Goal: Transaction & Acquisition: Purchase product/service

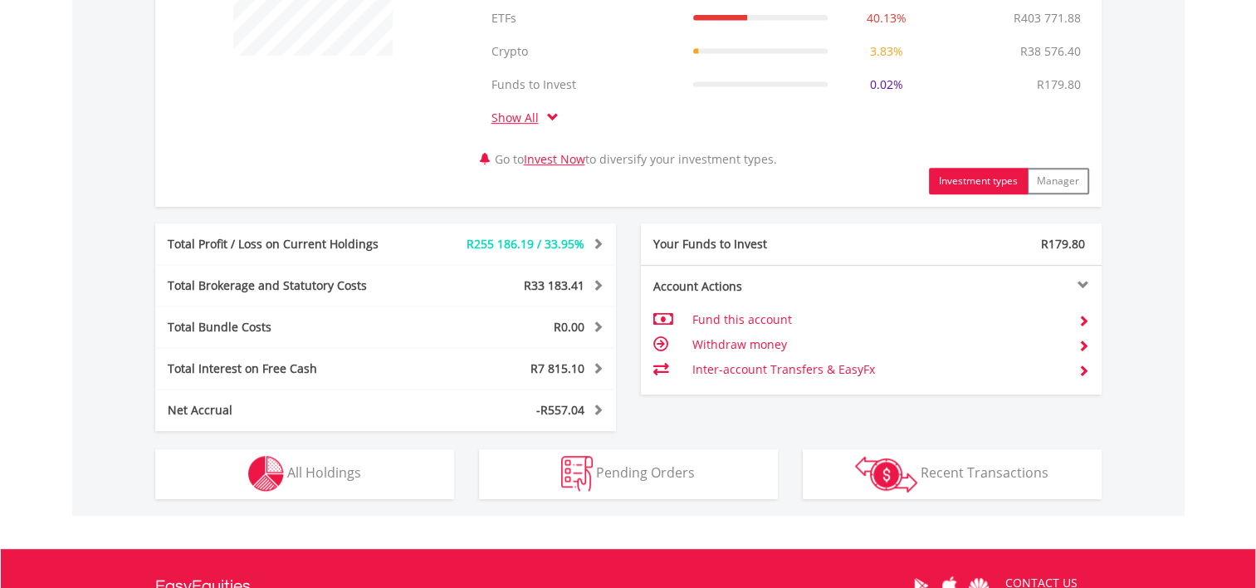
scroll to position [913, 0]
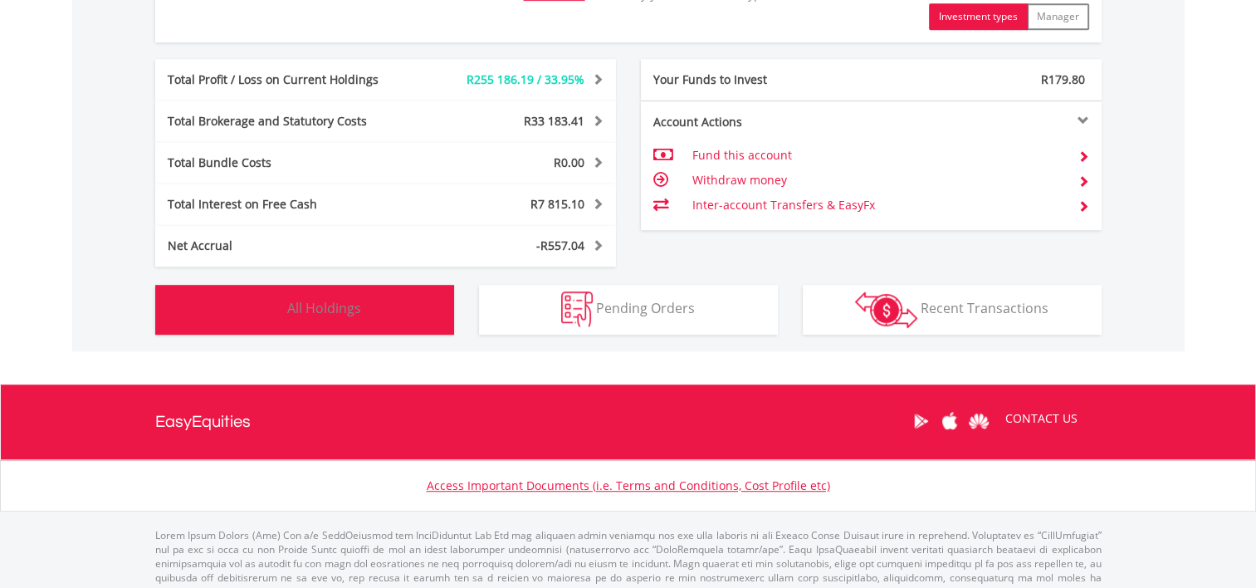
click at [365, 316] on button "Holdings All Holdings" at bounding box center [304, 310] width 299 height 50
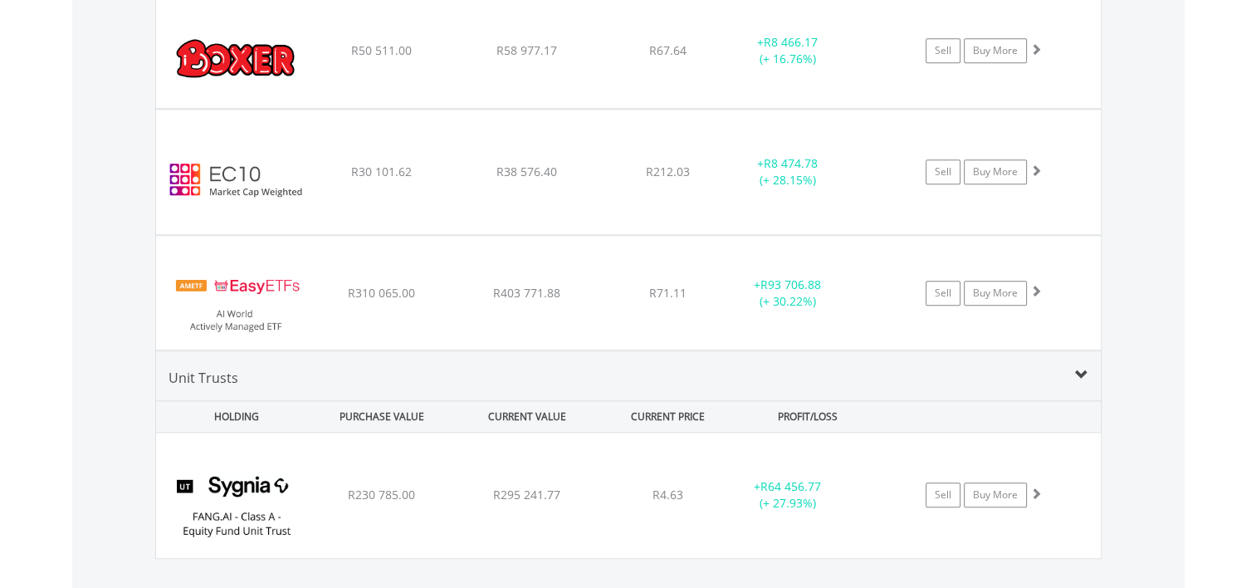
scroll to position [1545, 0]
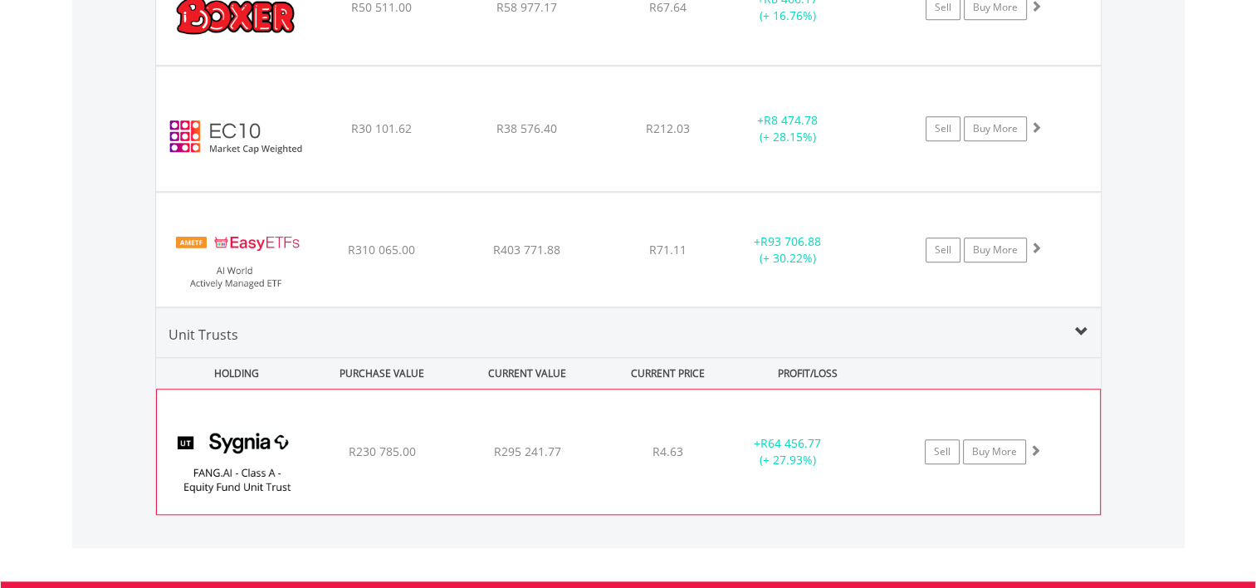
click at [1040, 448] on span at bounding box center [1036, 450] width 12 height 12
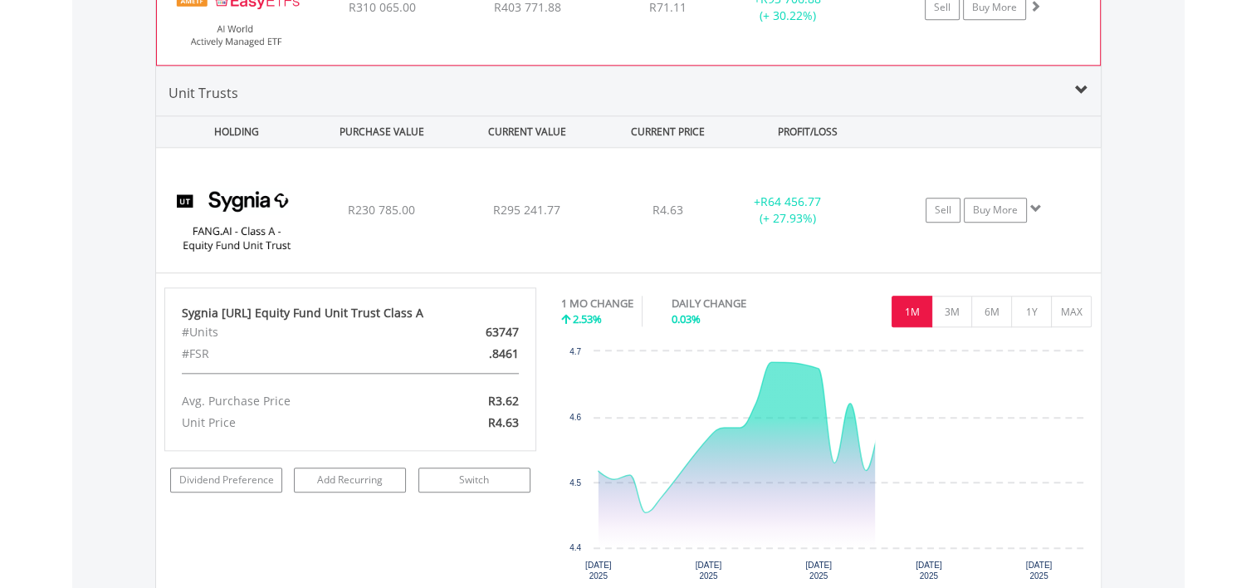
scroll to position [1877, 0]
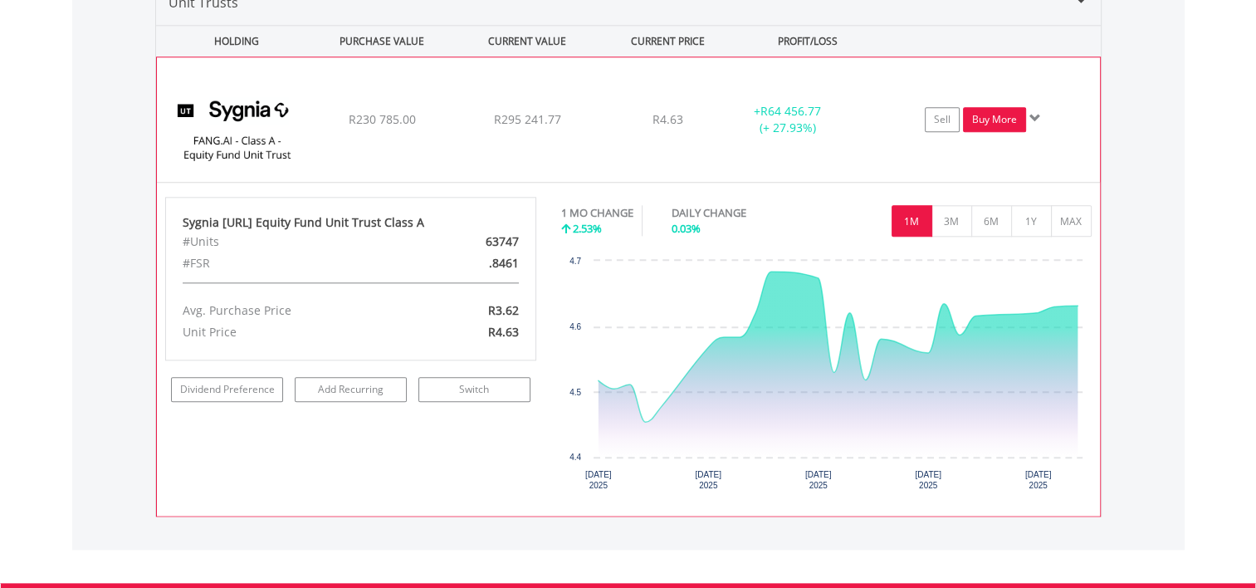
click at [993, 115] on link "Buy More" at bounding box center [994, 119] width 63 height 25
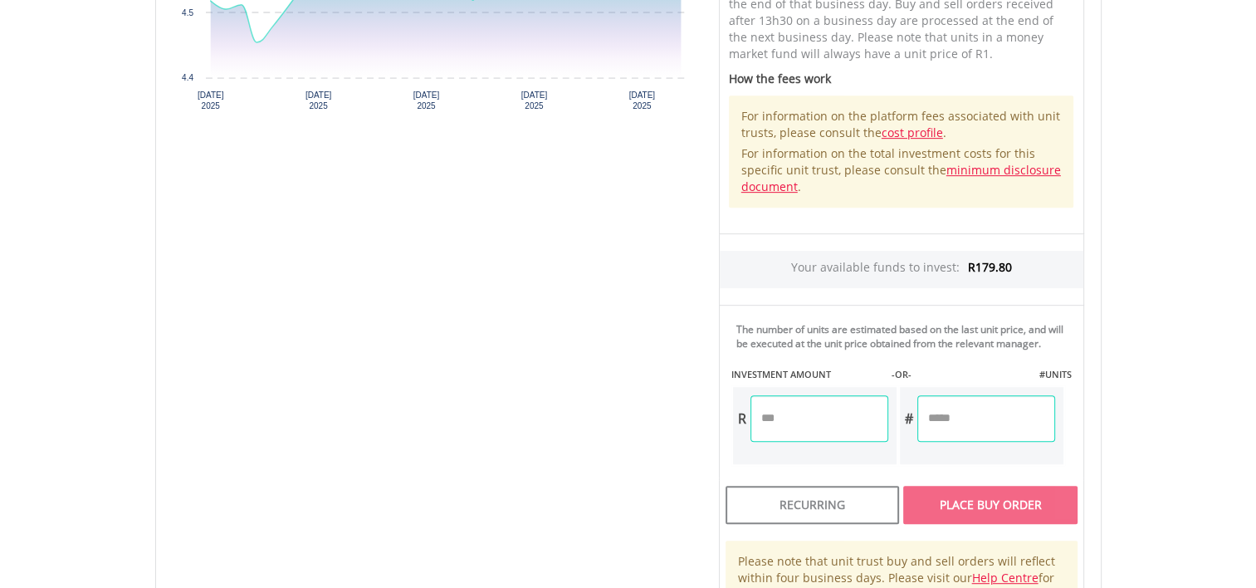
scroll to position [913, 0]
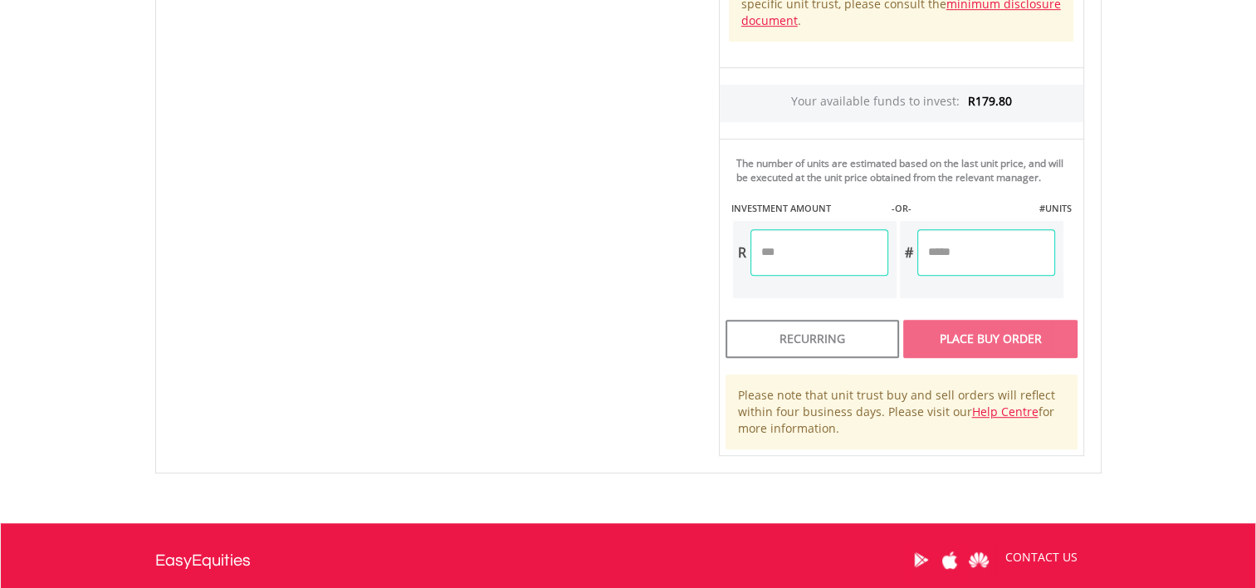
click at [767, 252] on input "number" at bounding box center [820, 252] width 138 height 47
click at [1019, 250] on div "Unit Price R4.63 How the Pricing Works Unit trusts use forward pricing. The pri…" at bounding box center [902, 53] width 390 height 805
type input "******"
type input "*******"
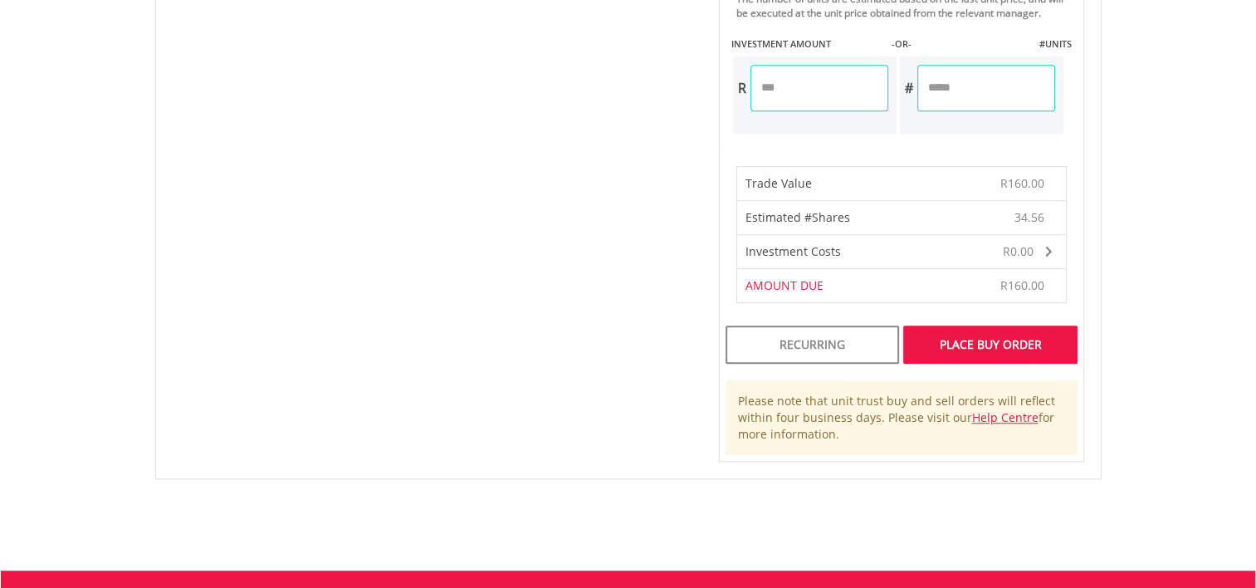
scroll to position [1079, 0]
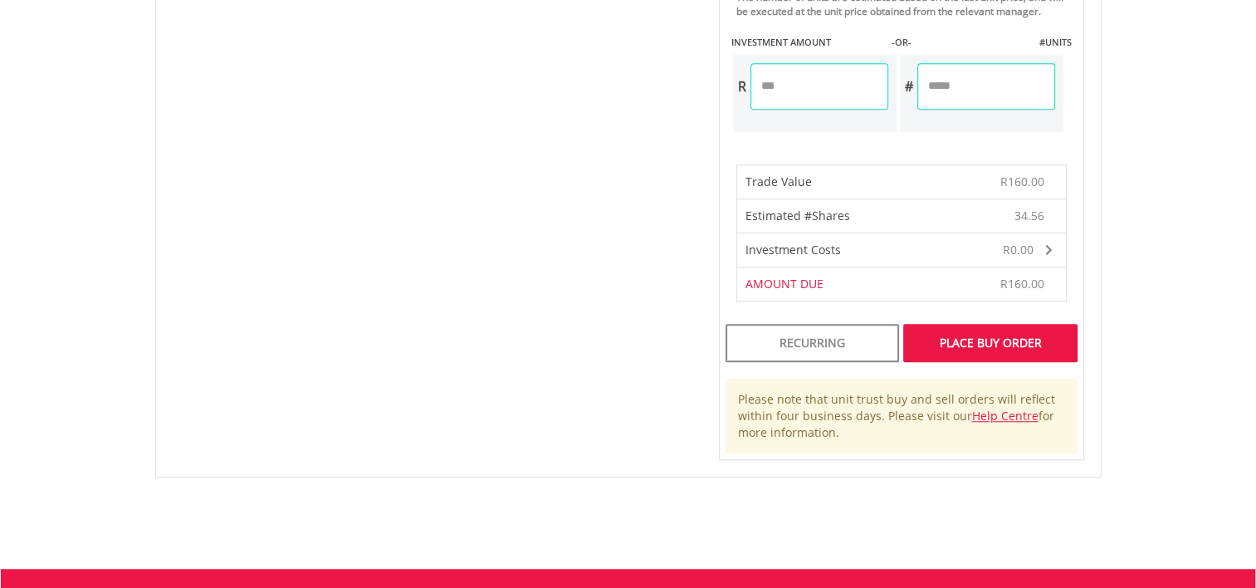
click at [1015, 336] on div "Place Buy Order" at bounding box center [990, 343] width 174 height 38
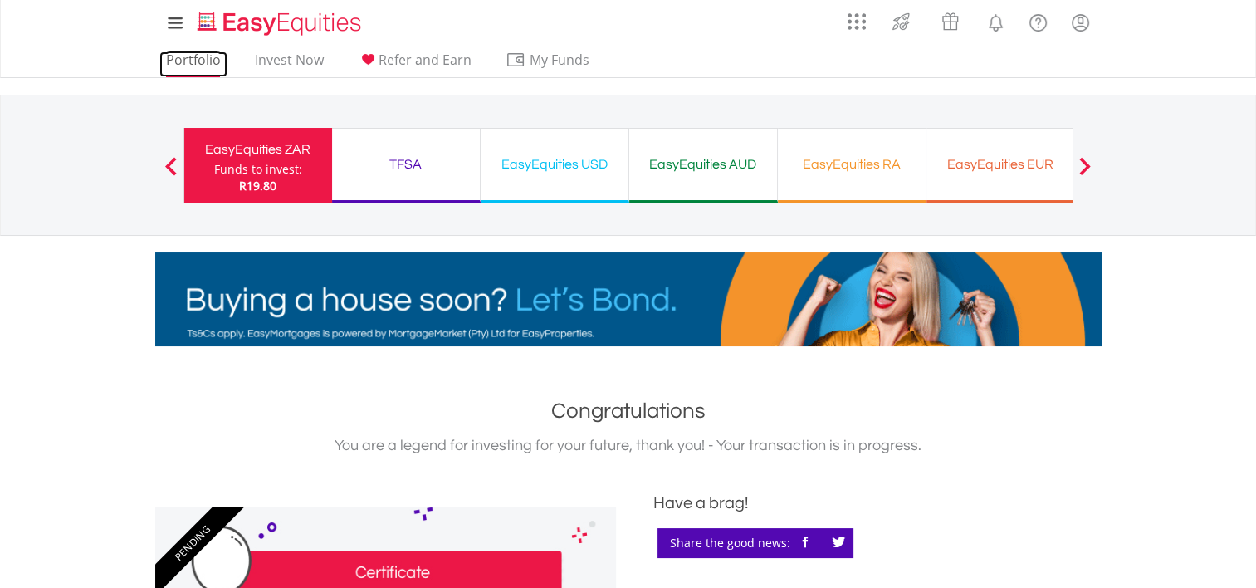
click at [206, 59] on link "Portfolio" at bounding box center [193, 64] width 68 height 26
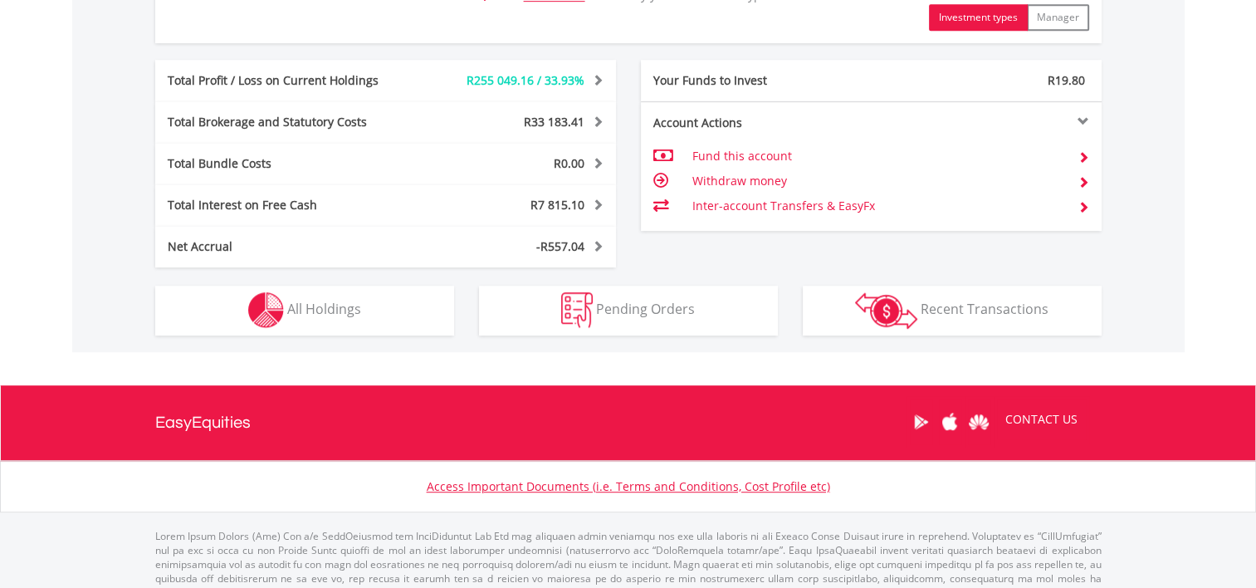
scroll to position [913, 0]
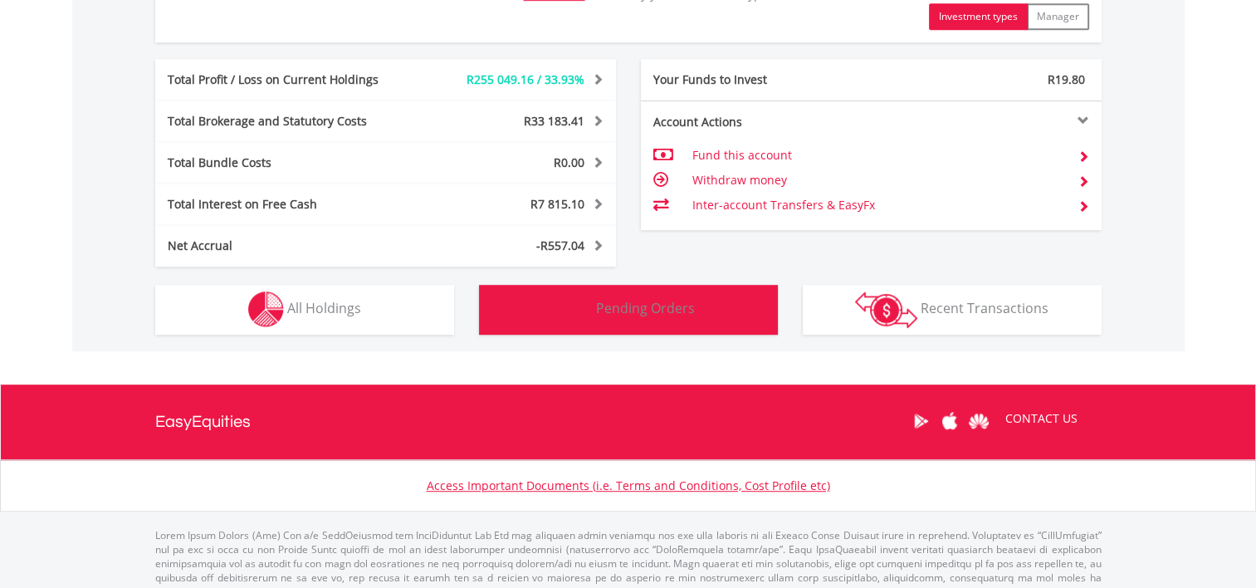
click at [624, 316] on button "Pending Orders Pending Orders" at bounding box center [628, 310] width 299 height 50
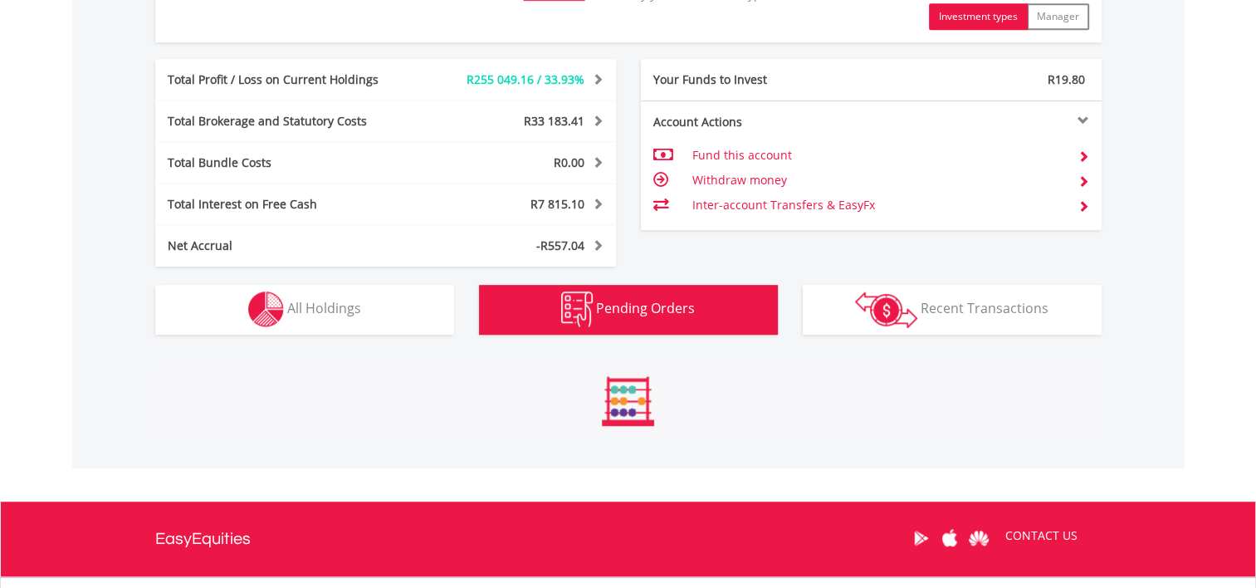
scroll to position [1141, 0]
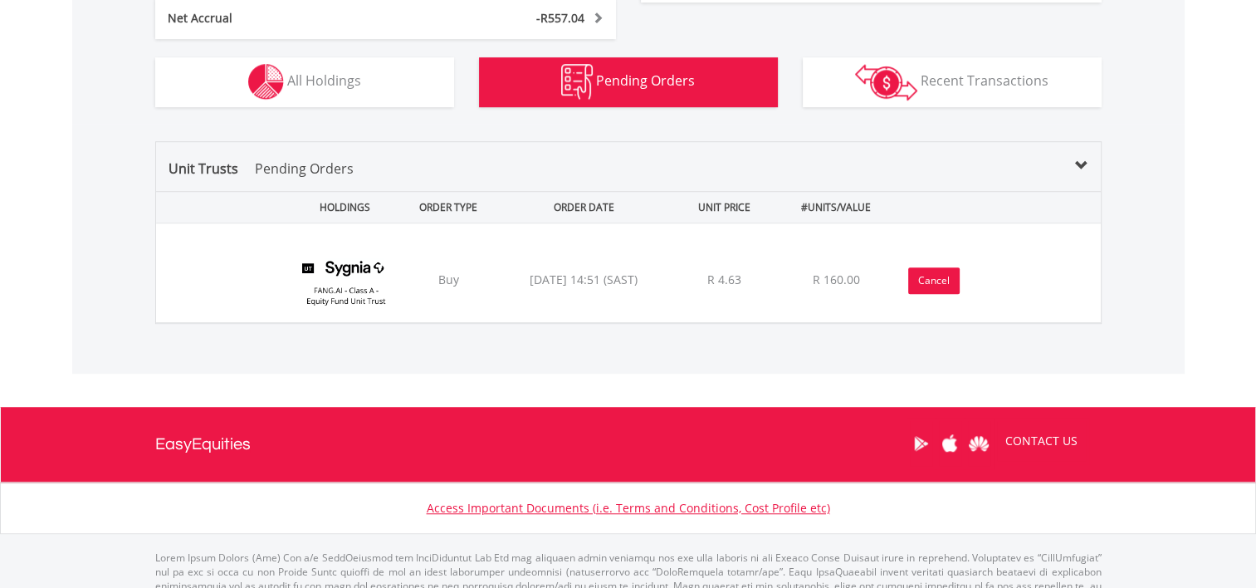
click at [947, 283] on button "Cancel" at bounding box center [933, 280] width 51 height 27
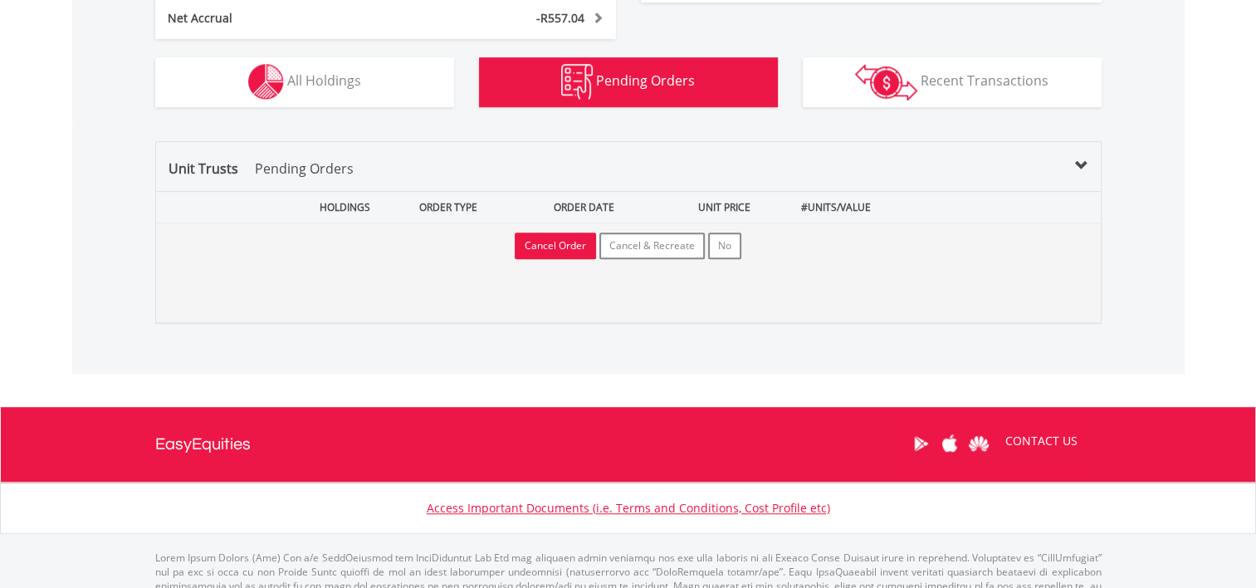
click at [545, 250] on button "Cancel Order" at bounding box center [555, 246] width 81 height 27
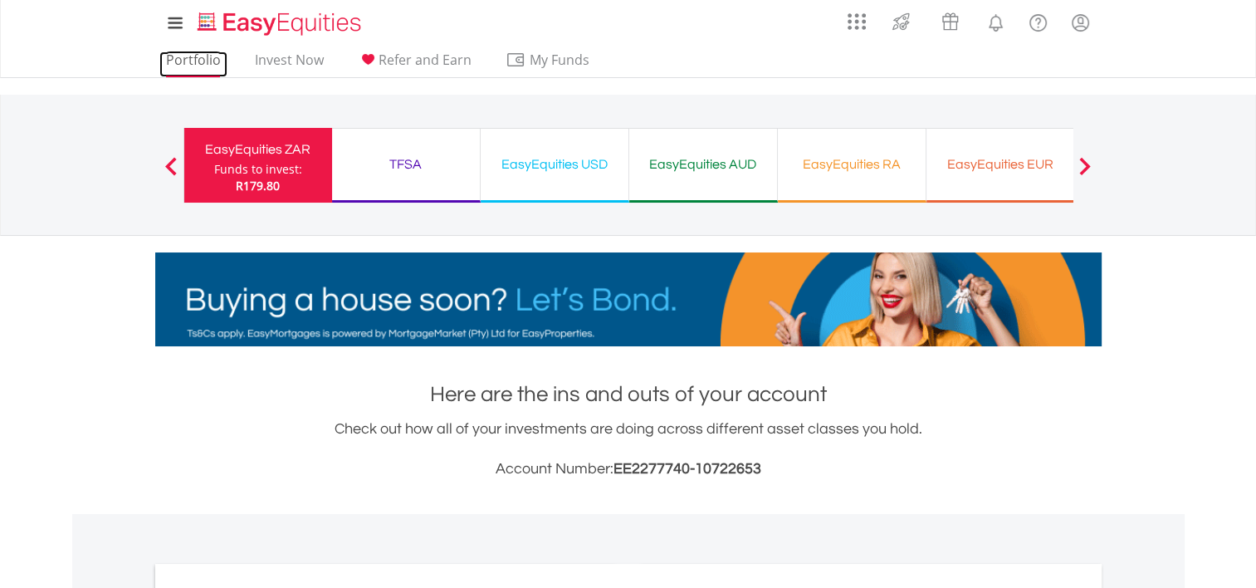
click at [203, 62] on link "Portfolio" at bounding box center [193, 64] width 68 height 26
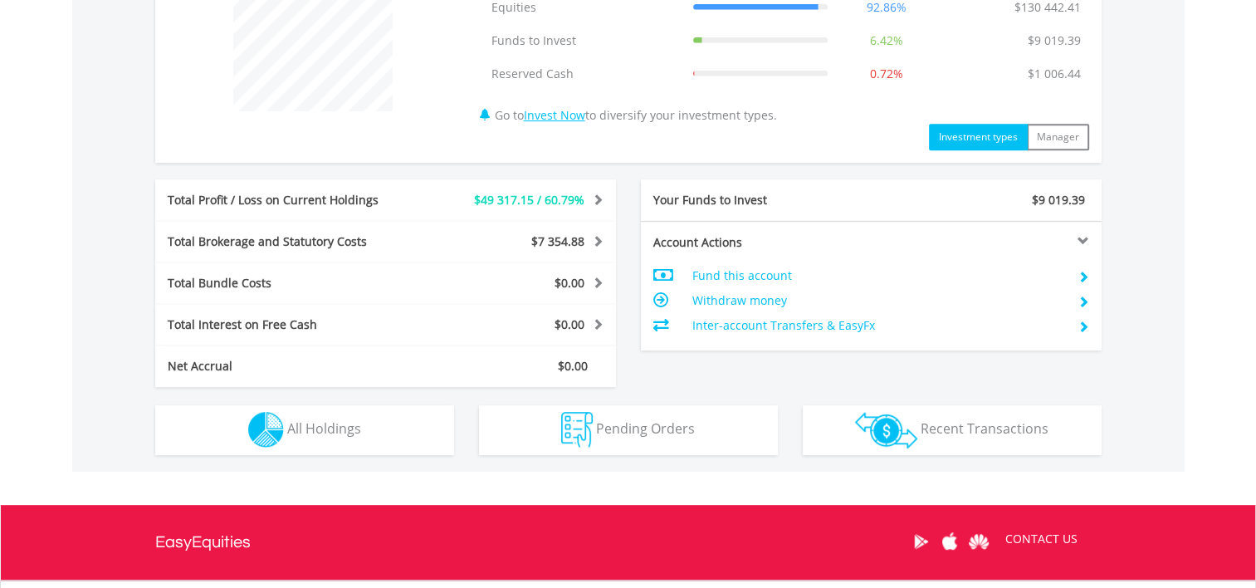
scroll to position [830, 0]
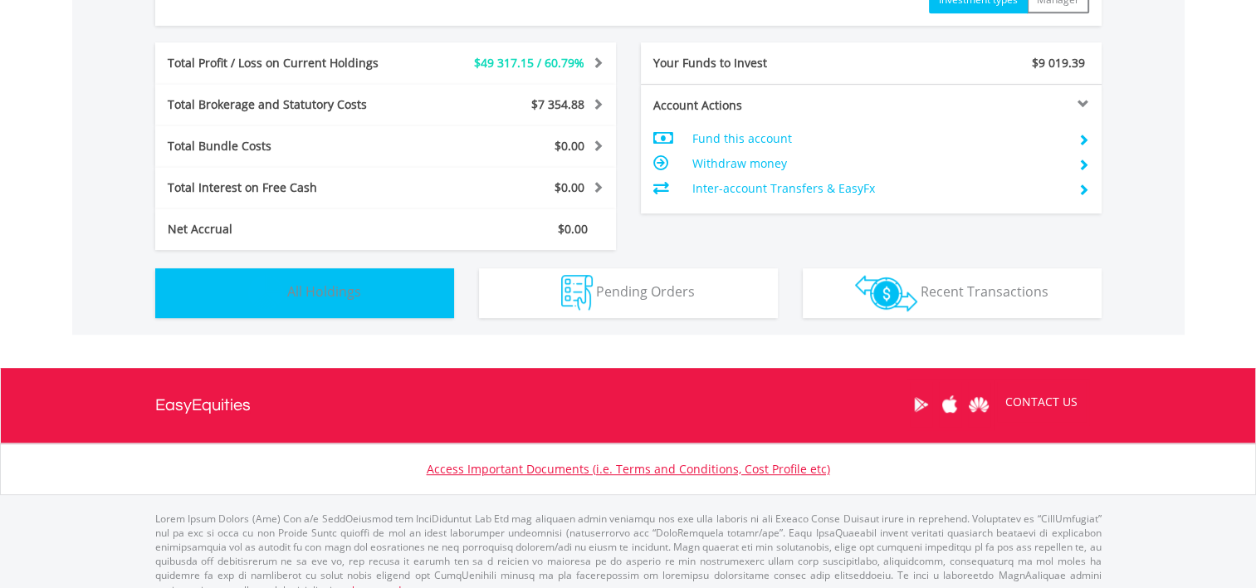
click at [368, 301] on button "Holdings All Holdings" at bounding box center [304, 293] width 299 height 50
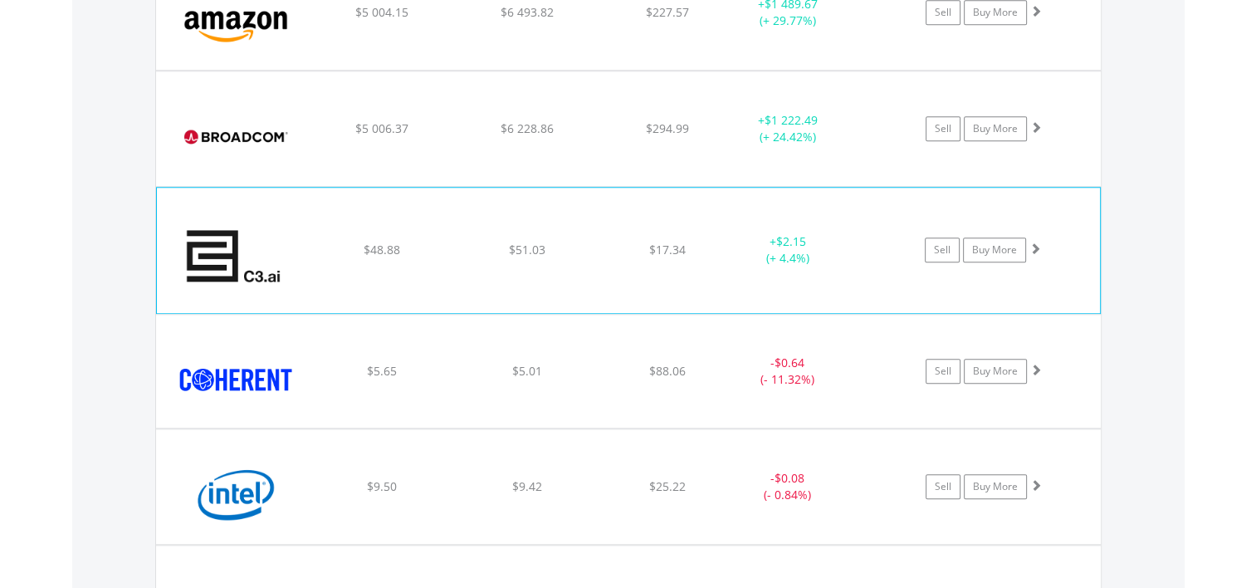
scroll to position [1446, 0]
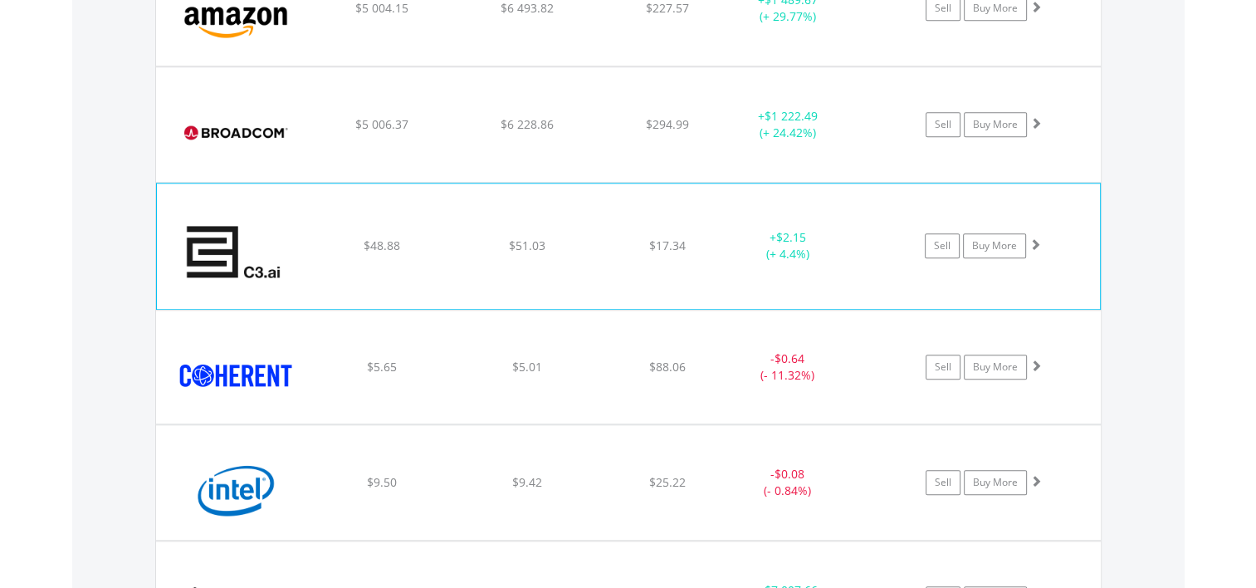
click at [1038, 238] on span at bounding box center [1036, 244] width 12 height 12
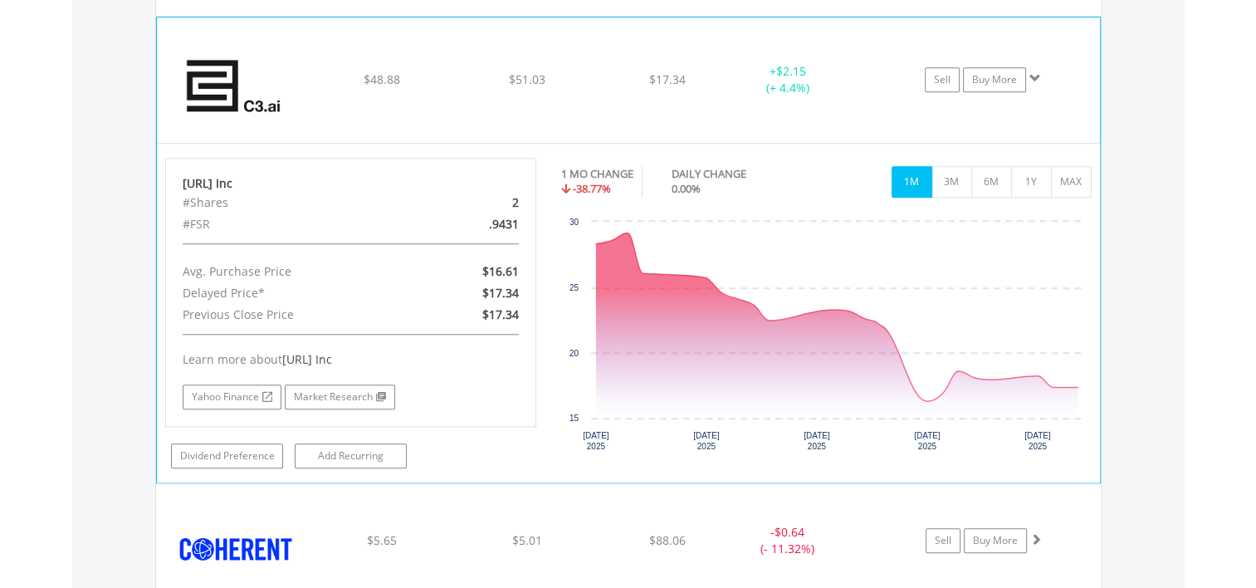
scroll to position [1529, 0]
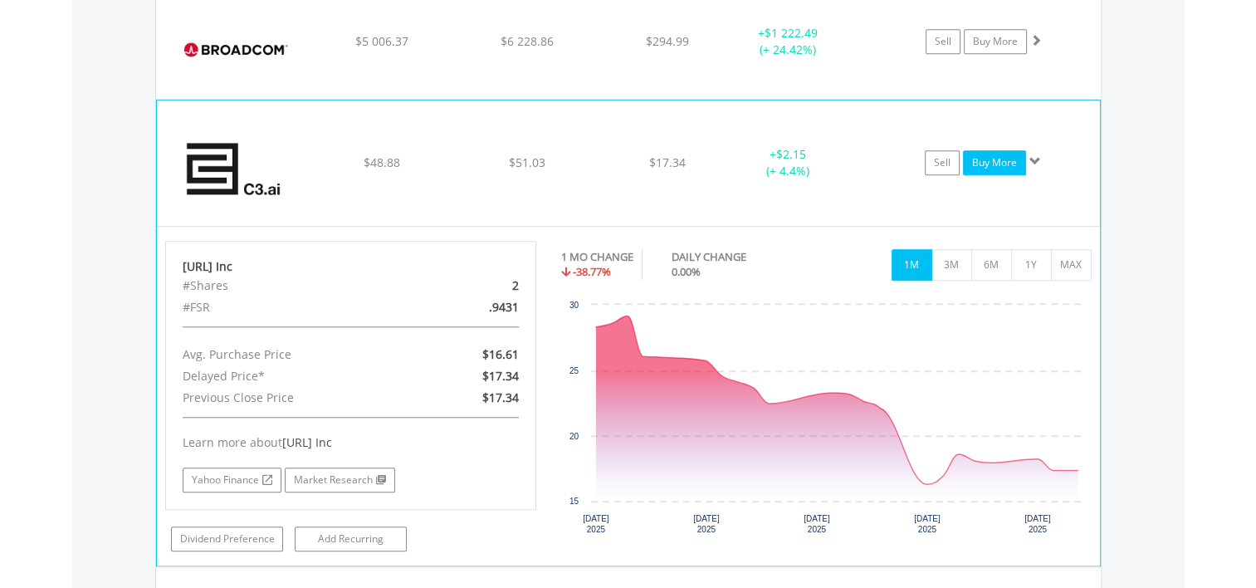
click at [1011, 159] on link "Buy More" at bounding box center [994, 162] width 63 height 25
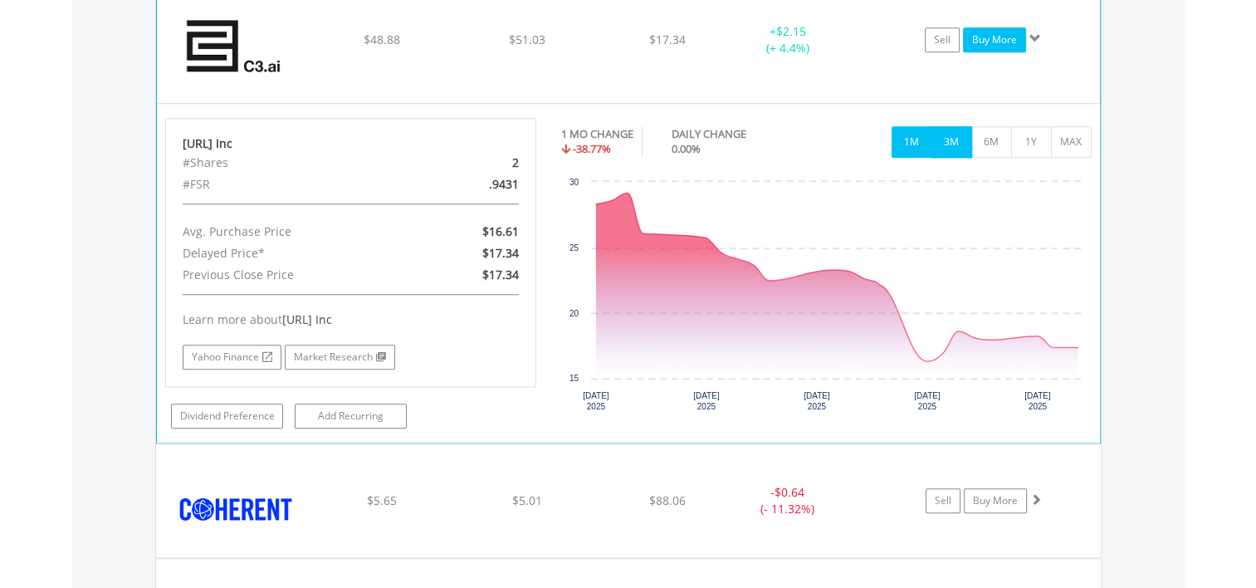
scroll to position [1778, 0]
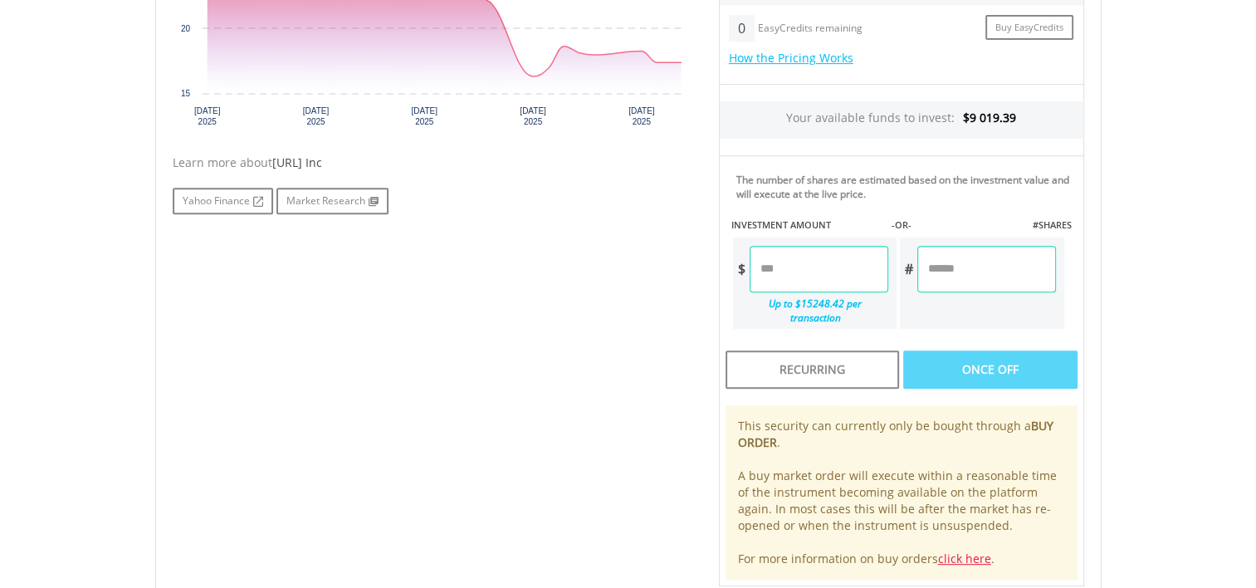
scroll to position [747, 0]
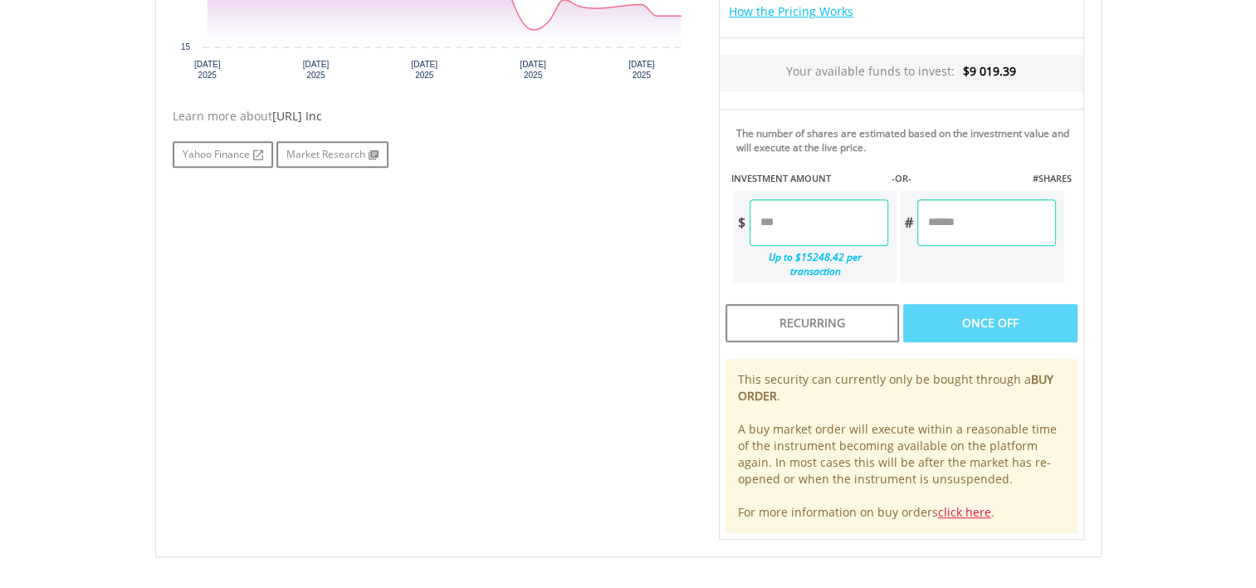
click at [762, 219] on input "number" at bounding box center [819, 222] width 139 height 47
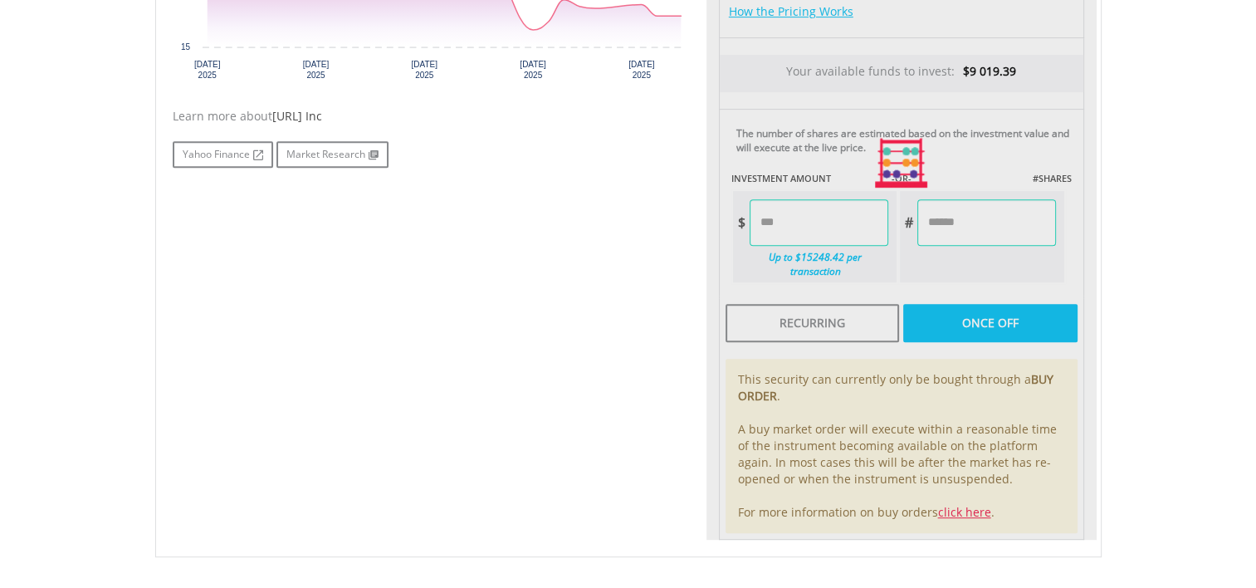
click at [1007, 229] on div "Last Updated Price: 15-min. Delay* Price Update Cost: 0 Credits Market Closed S…" at bounding box center [902, 164] width 390 height 754
type input "*******"
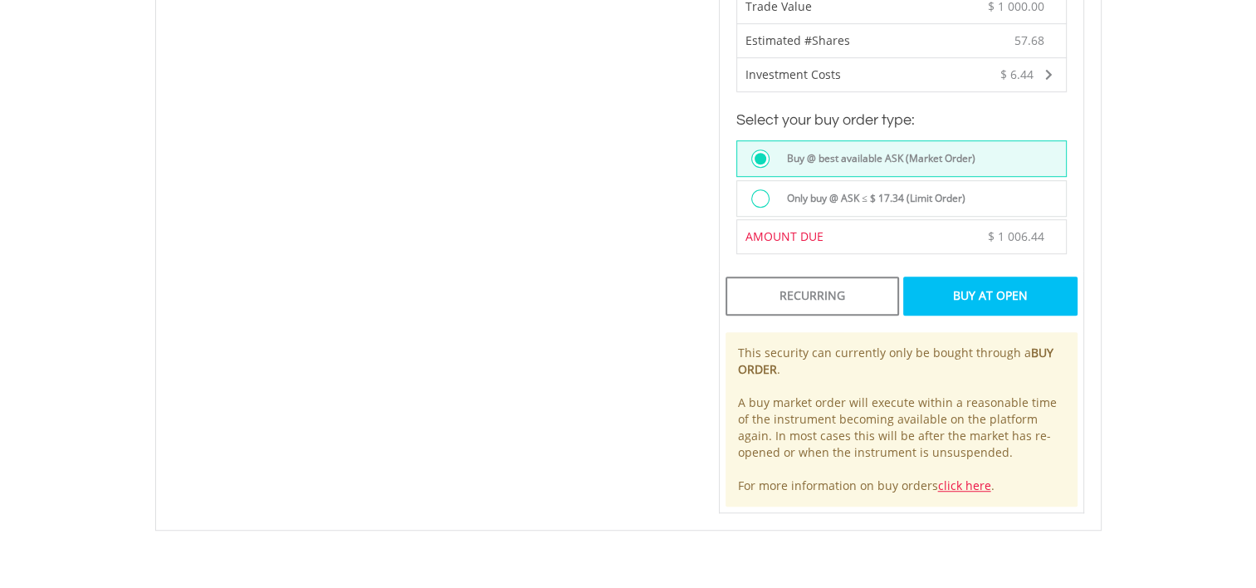
scroll to position [1079, 0]
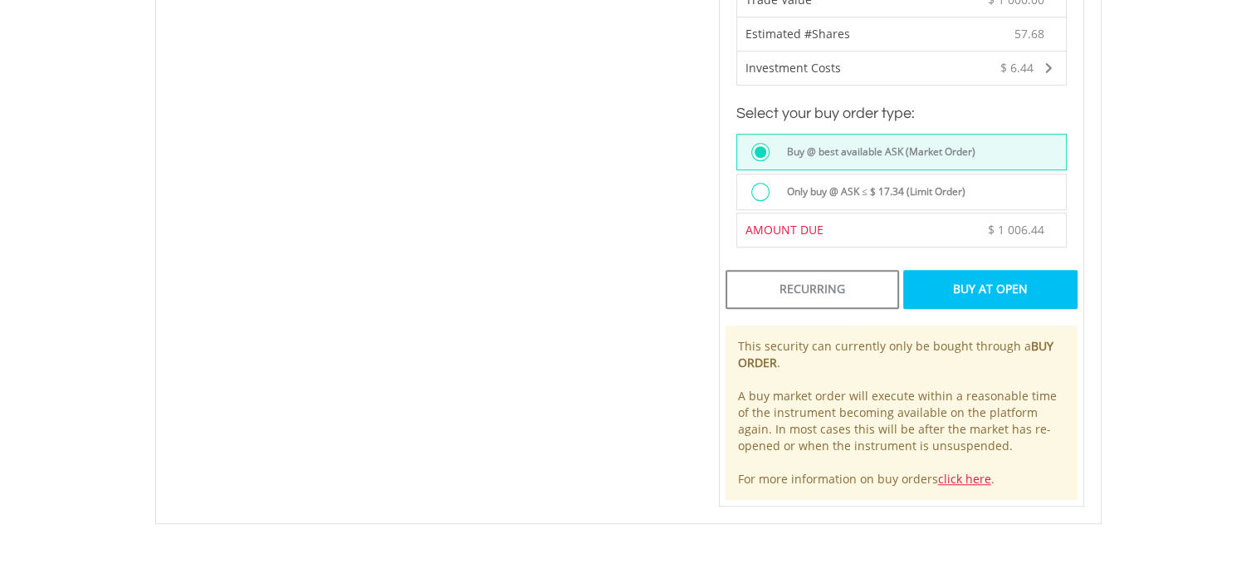
click at [991, 273] on div "Buy At Open" at bounding box center [990, 289] width 174 height 38
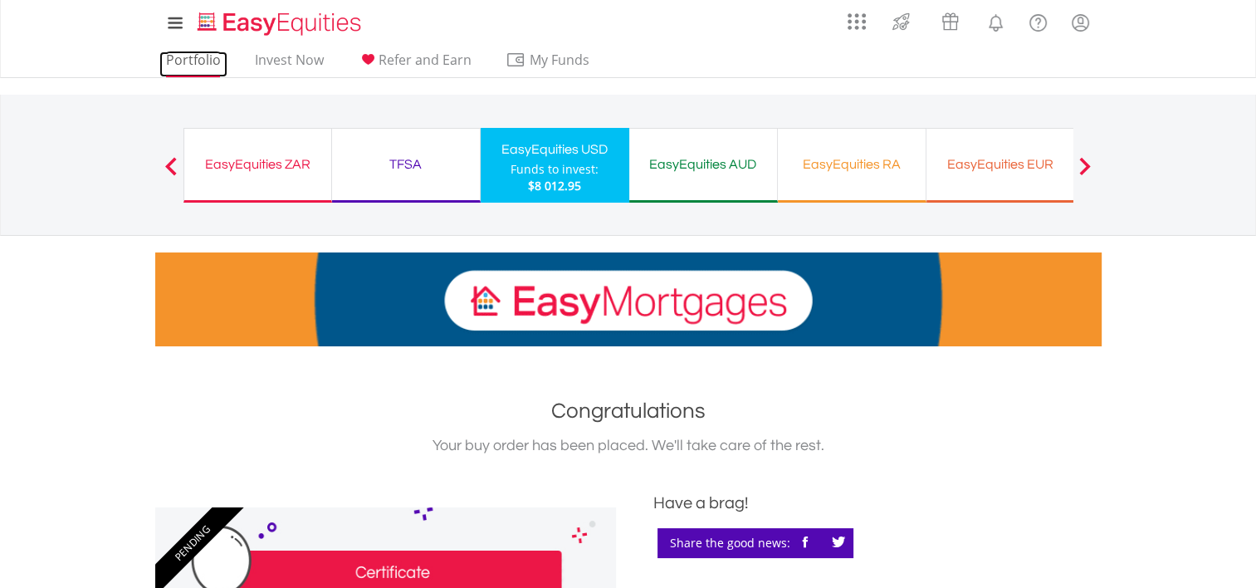
click at [181, 52] on link "Portfolio" at bounding box center [193, 64] width 68 height 26
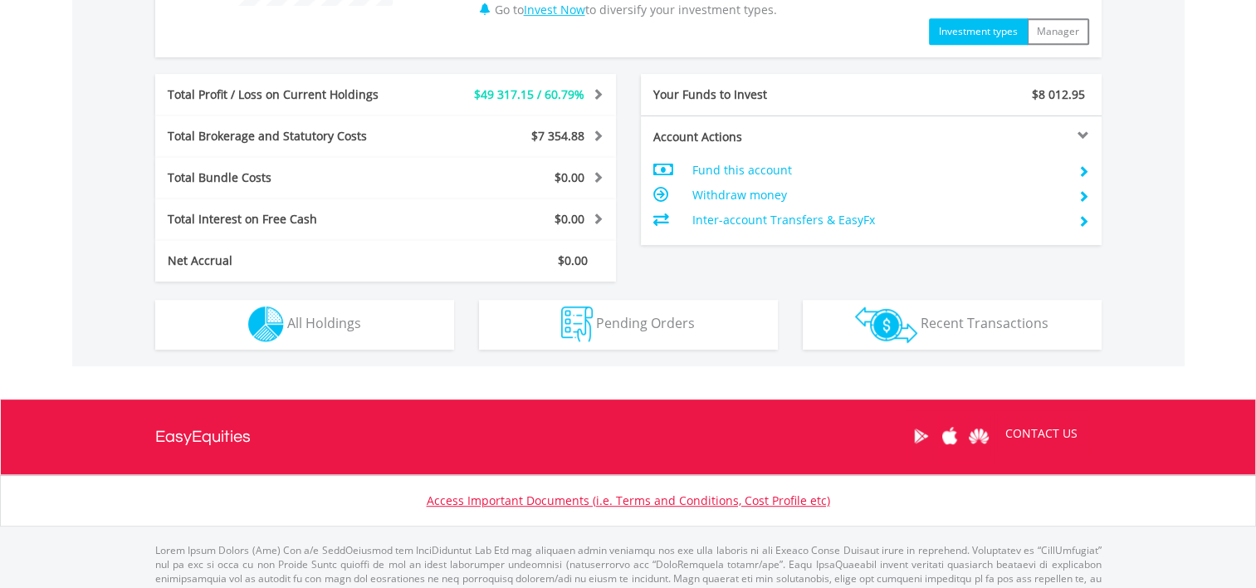
scroll to position [830, 0]
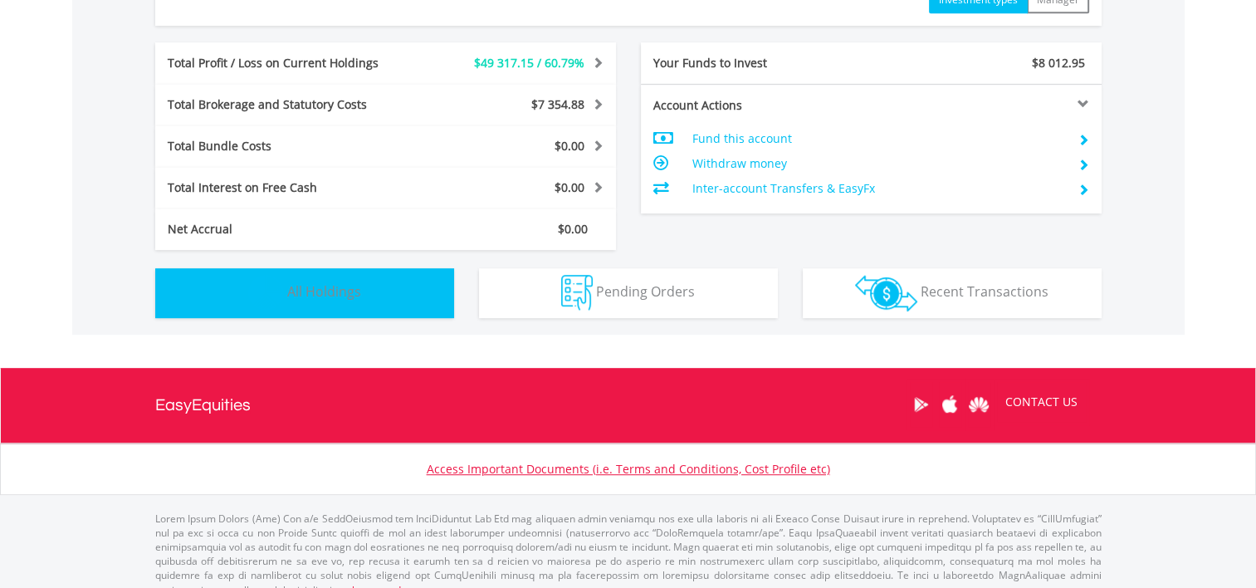
click at [318, 293] on span "All Holdings" at bounding box center [324, 291] width 74 height 18
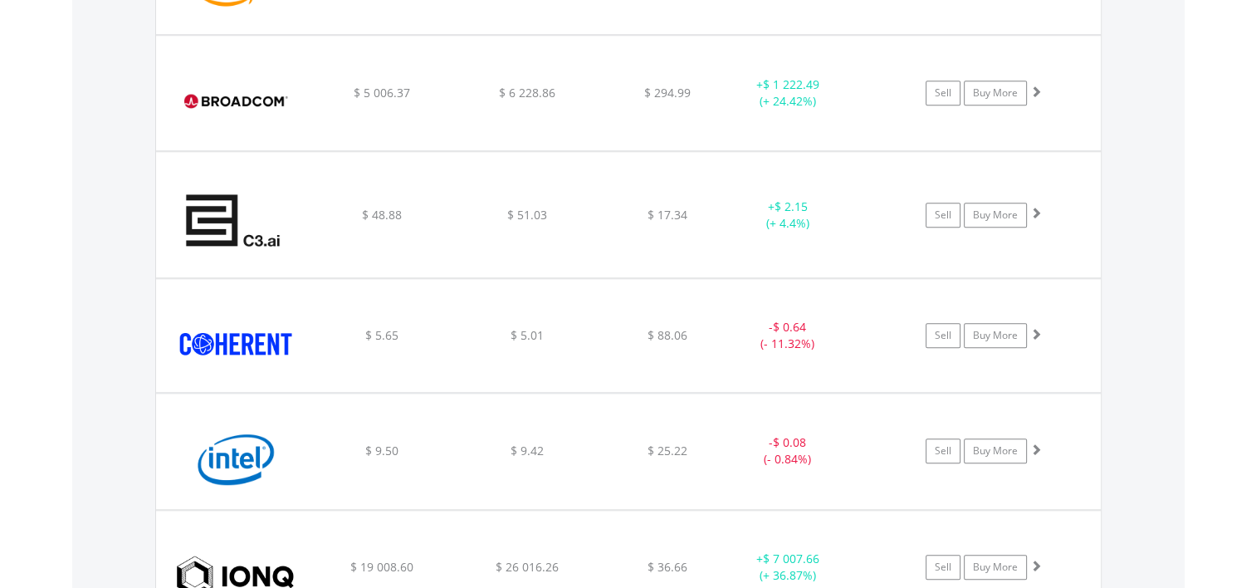
scroll to position [1529, 0]
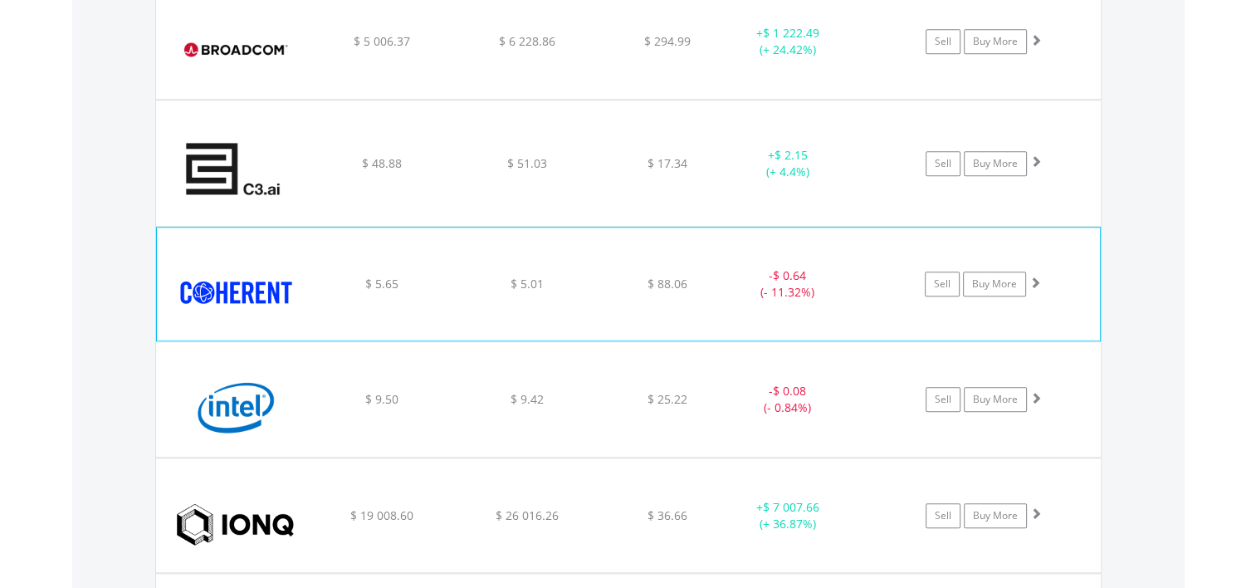
click at [1032, 277] on span at bounding box center [1036, 283] width 12 height 12
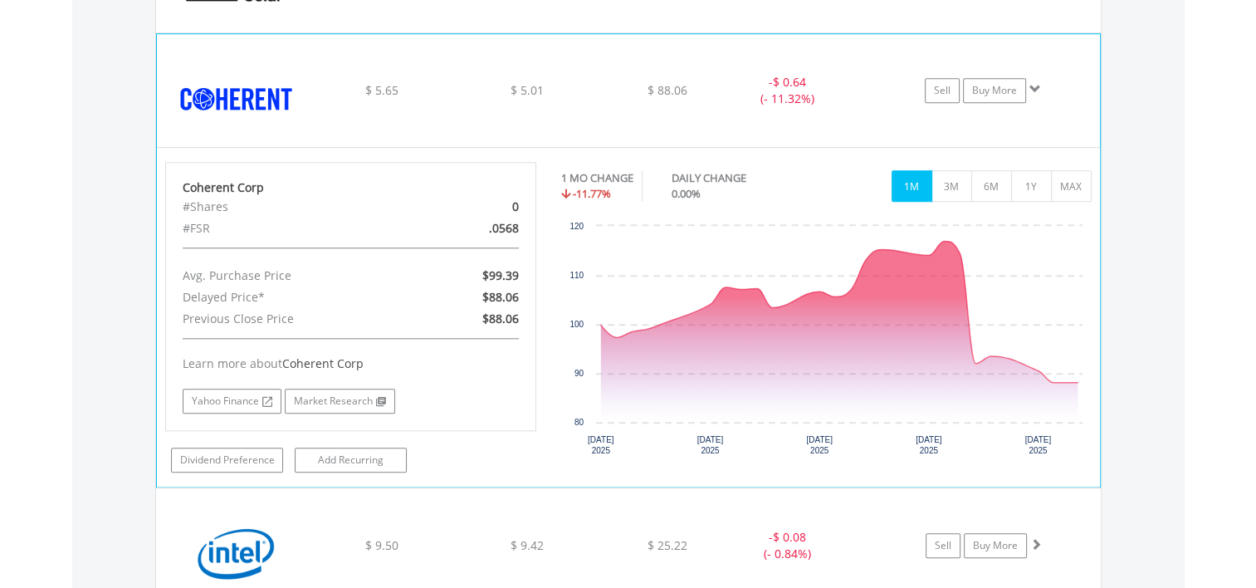
scroll to position [1695, 0]
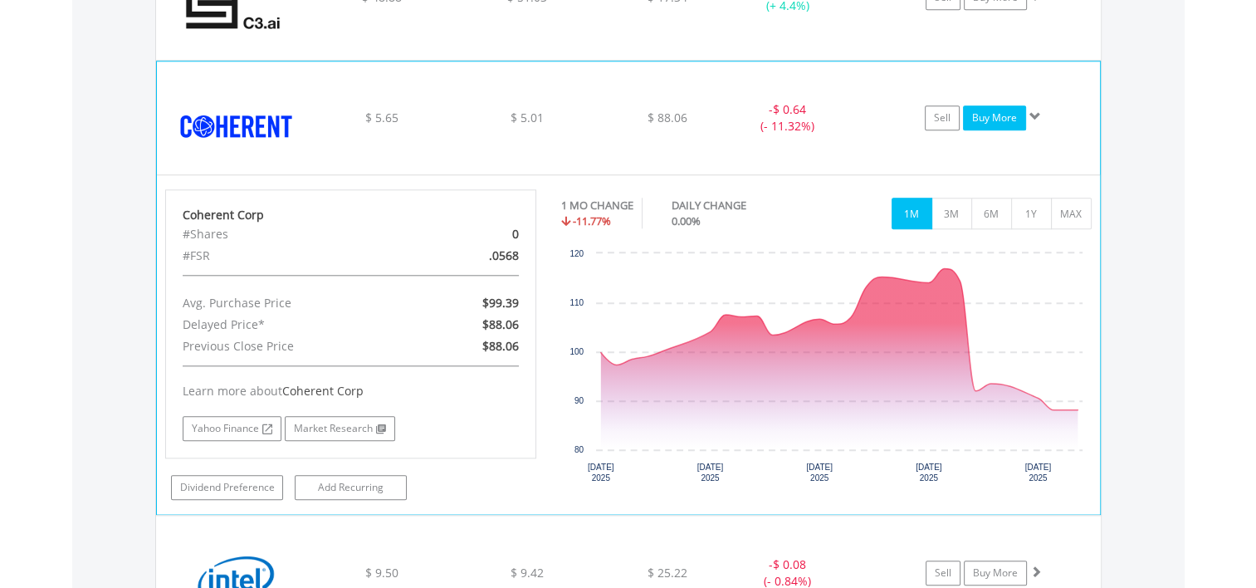
click at [996, 116] on link "Buy More" at bounding box center [994, 117] width 63 height 25
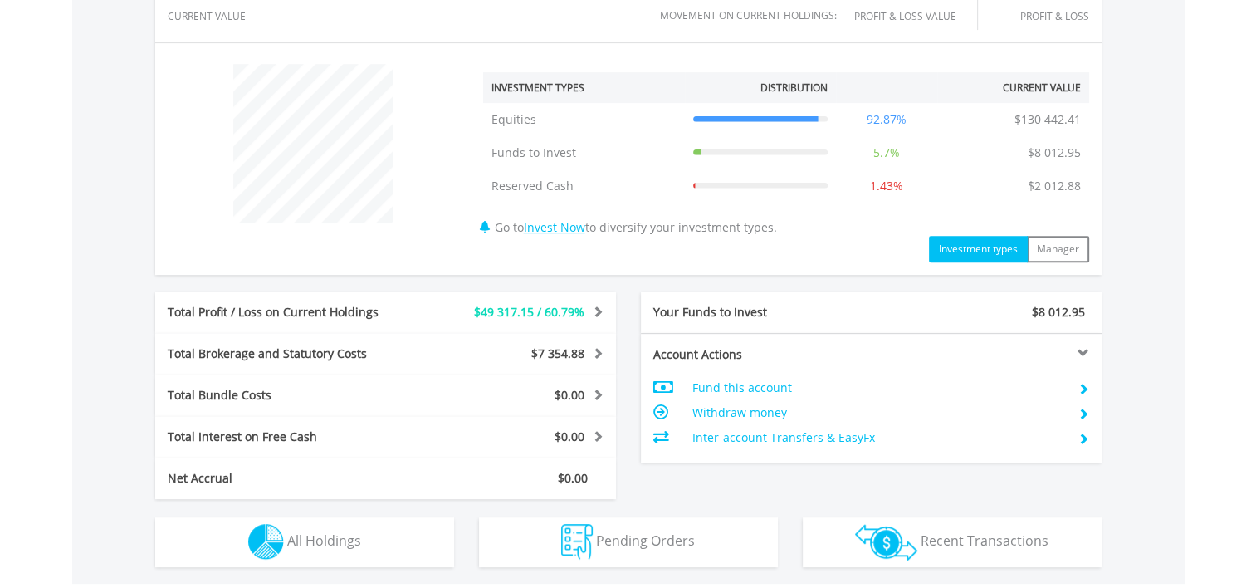
scroll to position [830, 0]
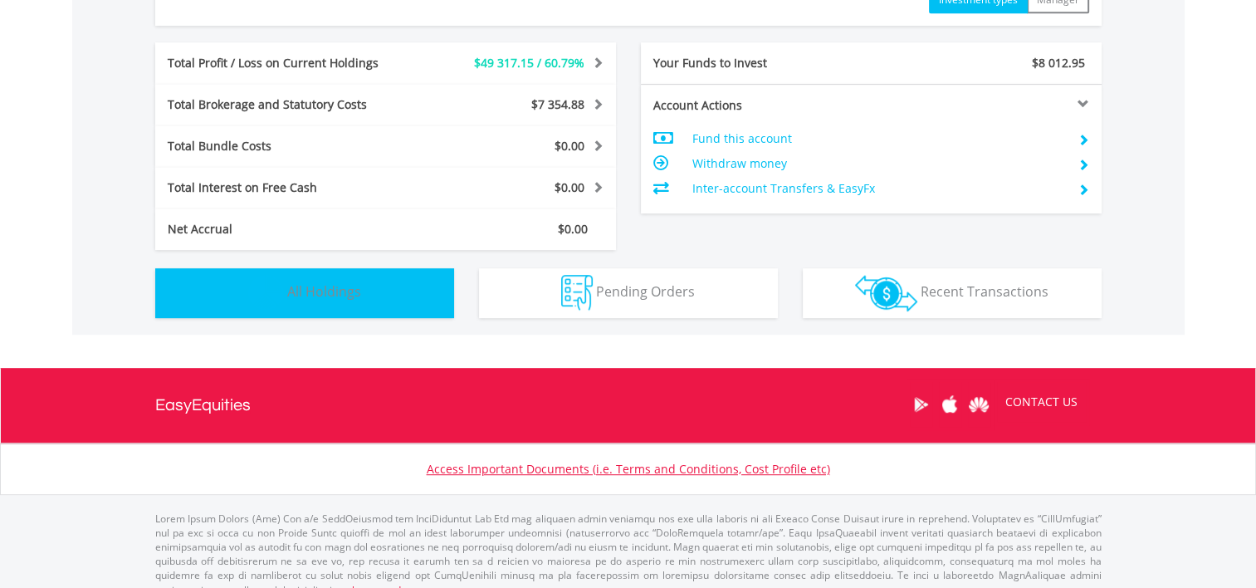
click at [327, 289] on span "All Holdings" at bounding box center [324, 291] width 74 height 18
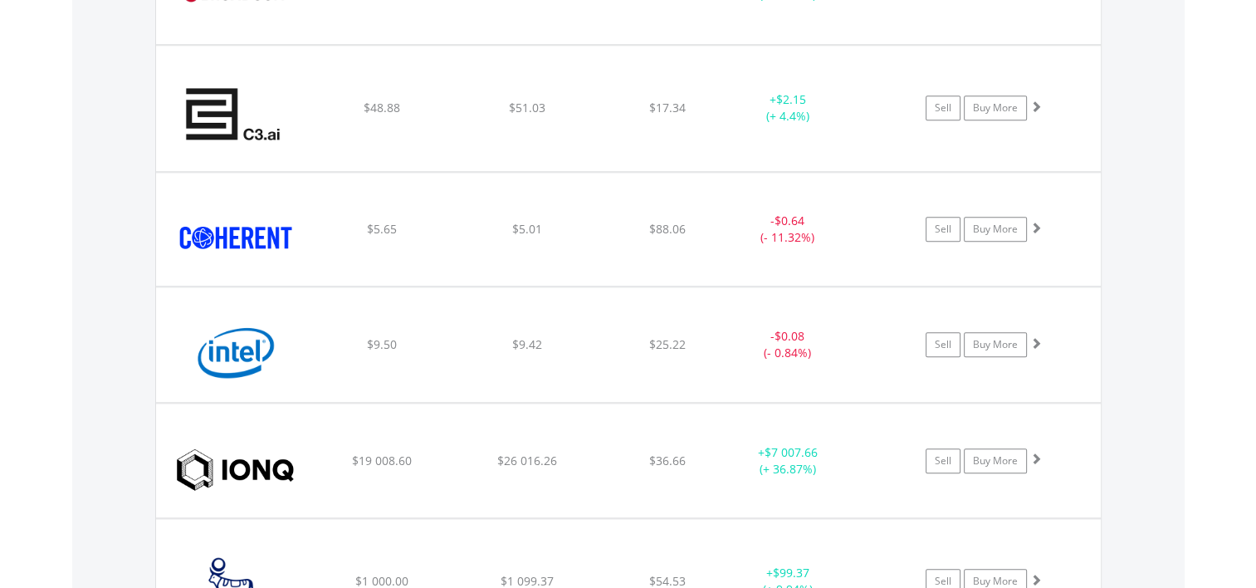
scroll to position [1612, 0]
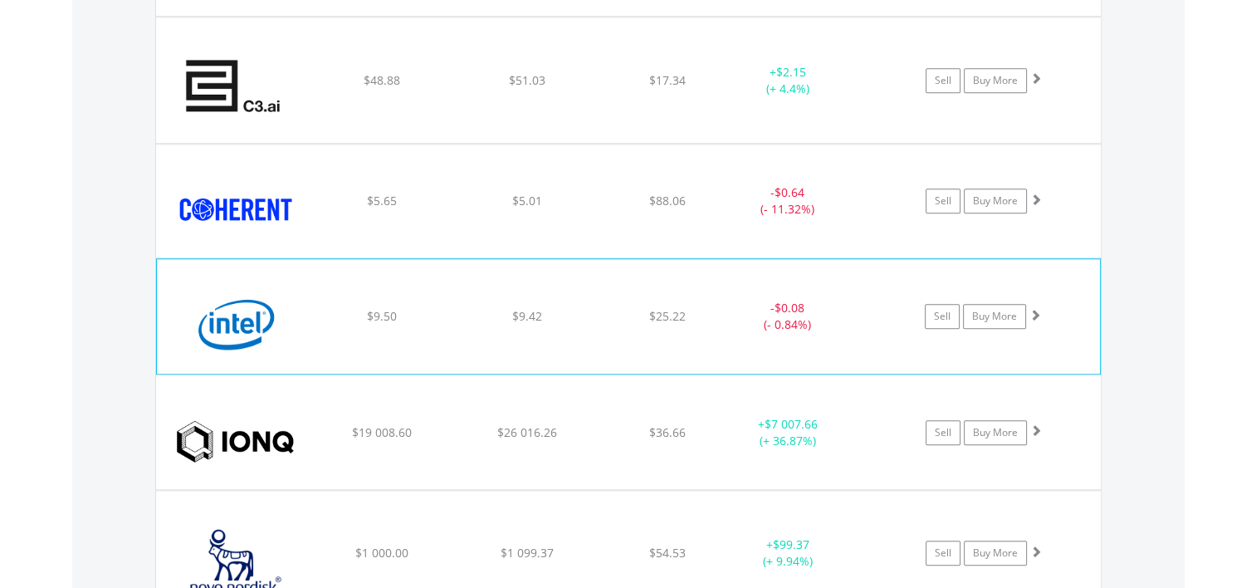
click at [1033, 309] on span at bounding box center [1036, 315] width 12 height 12
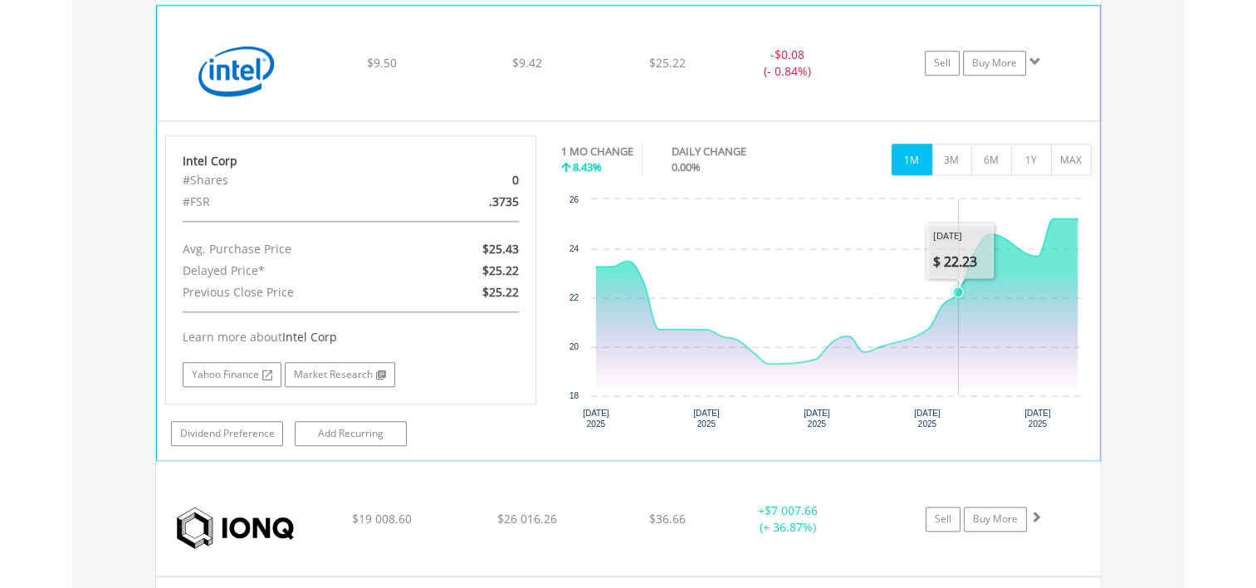
scroll to position [1778, 0]
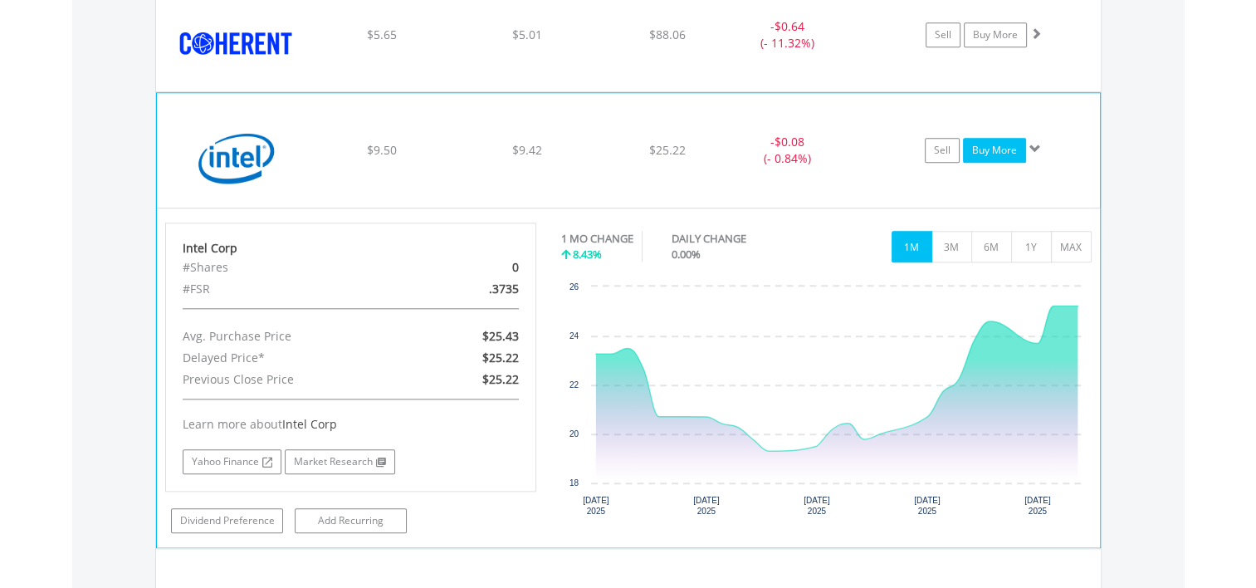
click at [996, 153] on link "Buy More" at bounding box center [994, 150] width 63 height 25
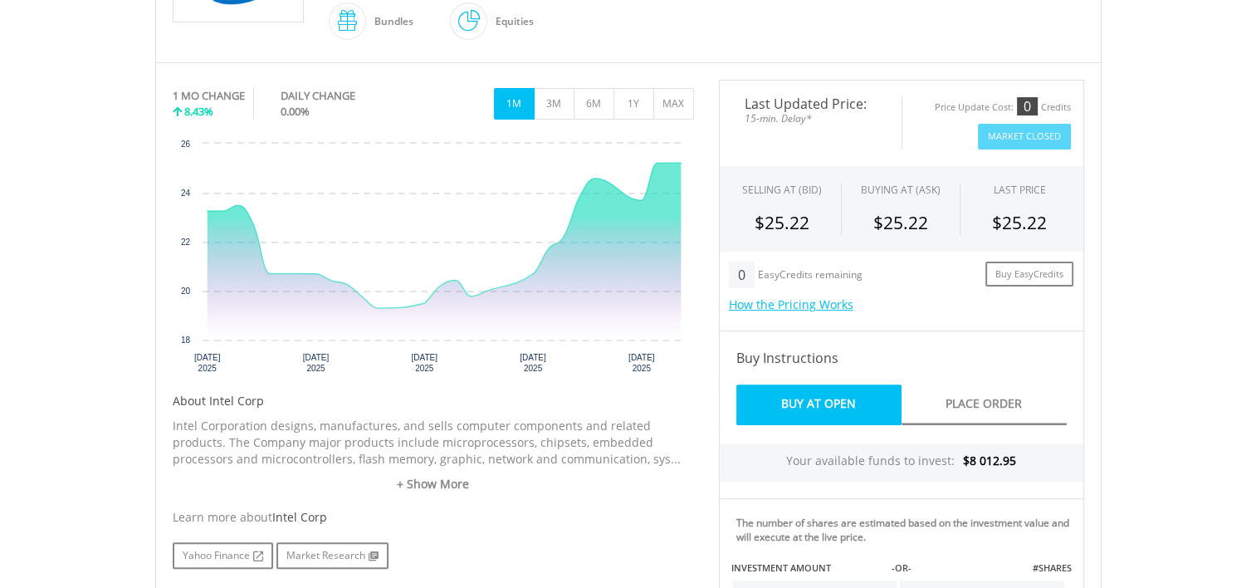
scroll to position [664, 0]
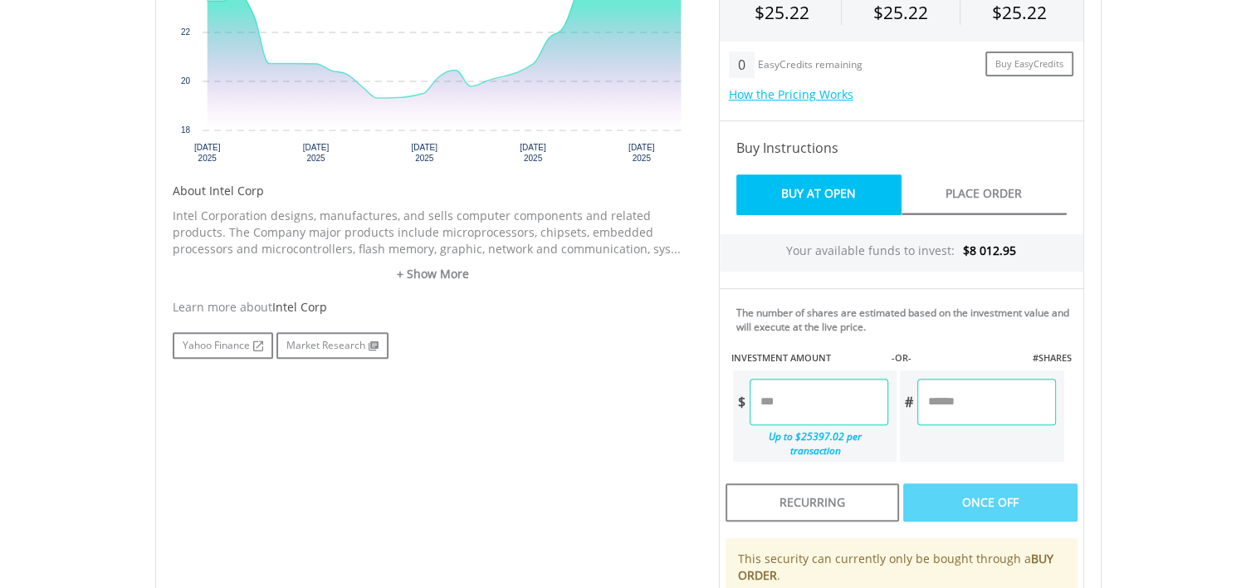
click at [766, 395] on input "number" at bounding box center [819, 402] width 139 height 47
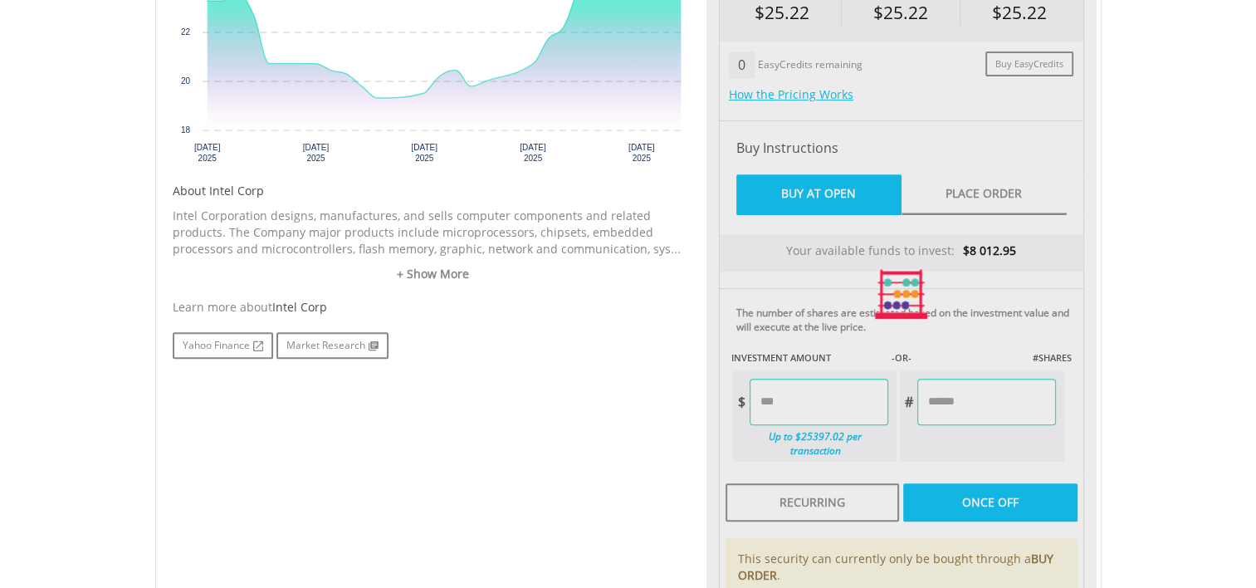
click at [991, 392] on div "Last Updated Price: 15-min. Delay* Price Update Cost: 0 Credits Market Closed S…" at bounding box center [902, 294] width 390 height 849
type input "*******"
type input "******"
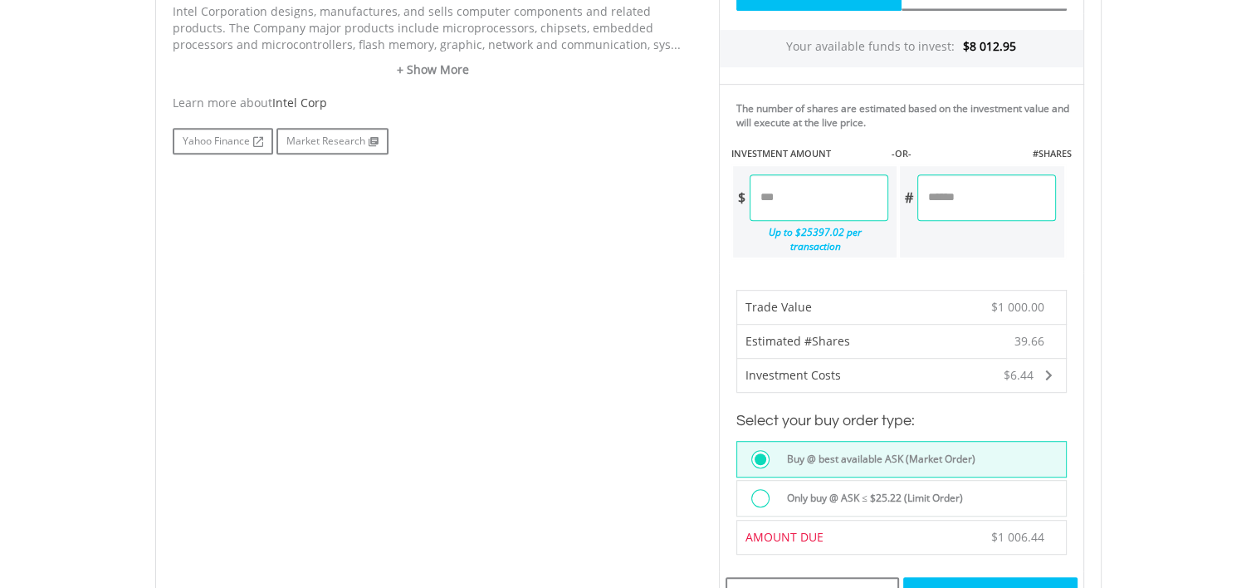
scroll to position [913, 0]
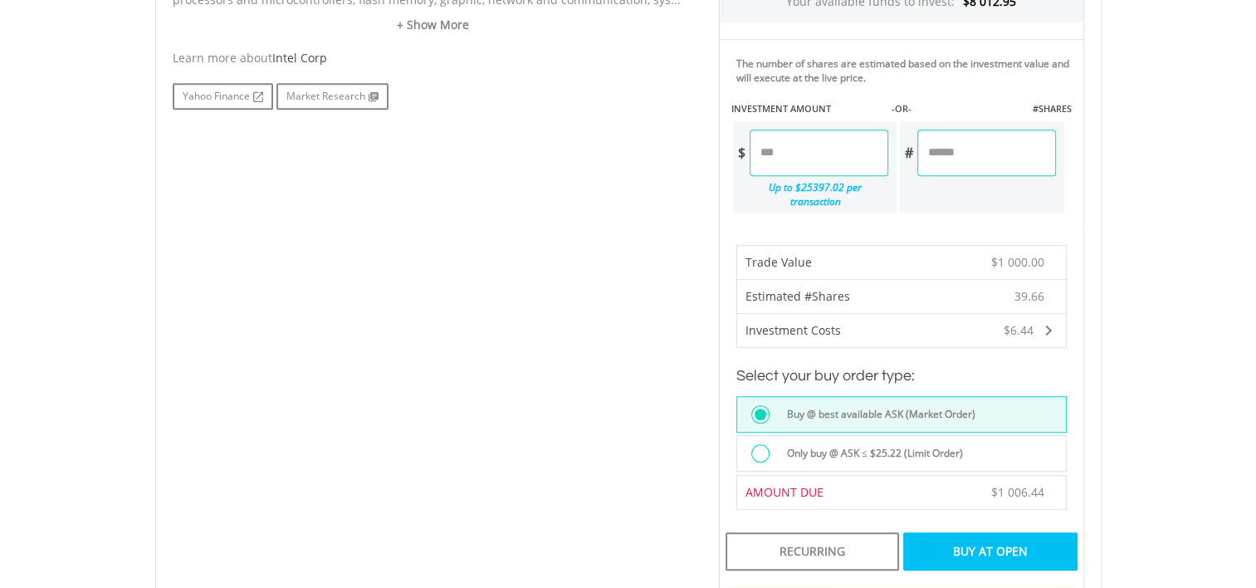
click at [1013, 532] on div "Buy At Open" at bounding box center [990, 551] width 174 height 38
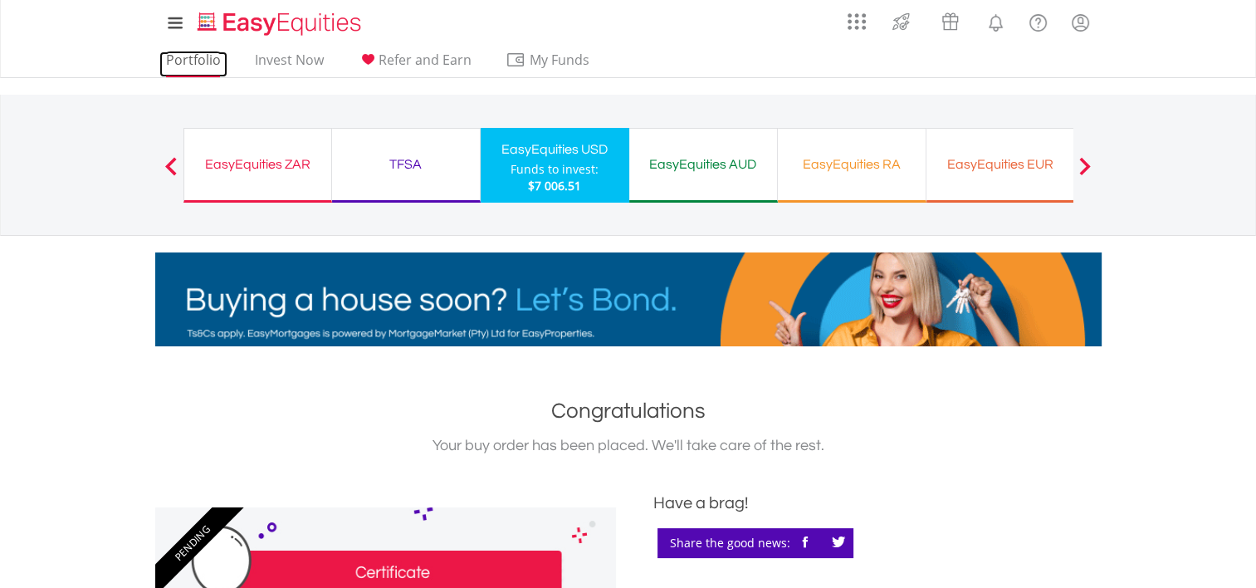
click at [188, 58] on link "Portfolio" at bounding box center [193, 64] width 68 height 26
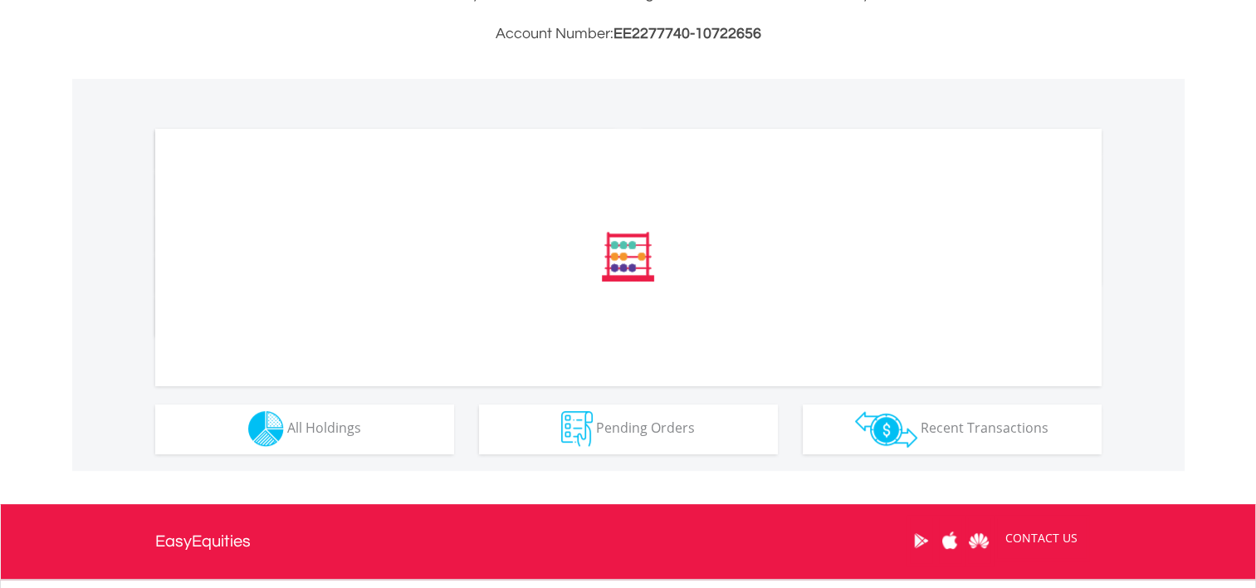
scroll to position [498, 0]
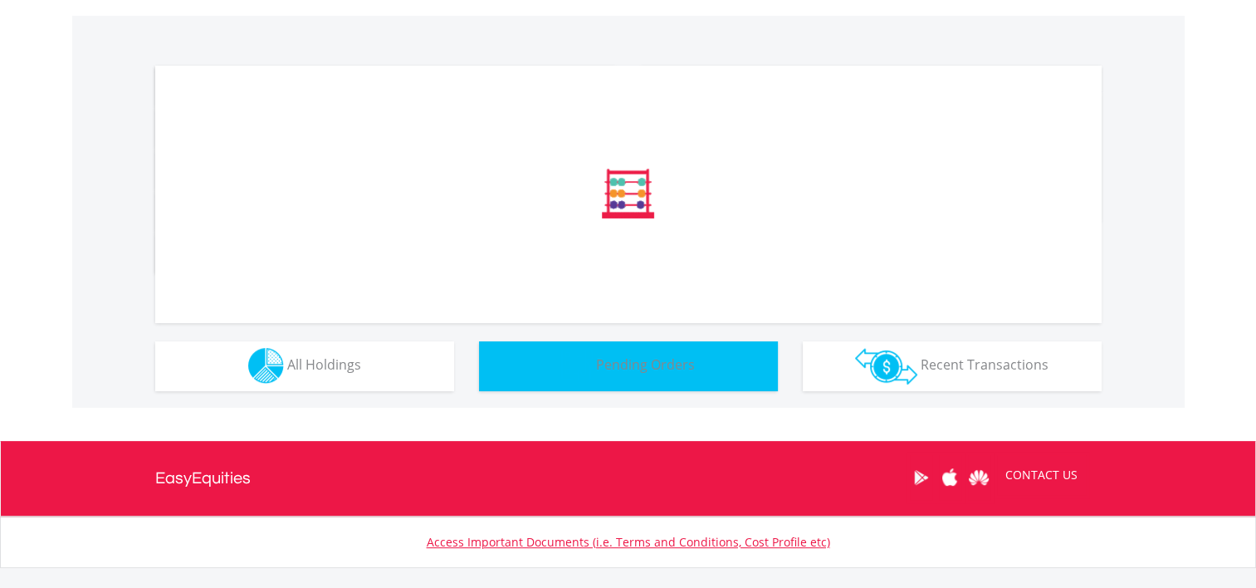
click at [631, 360] on span "Pending Orders" at bounding box center [645, 364] width 99 height 18
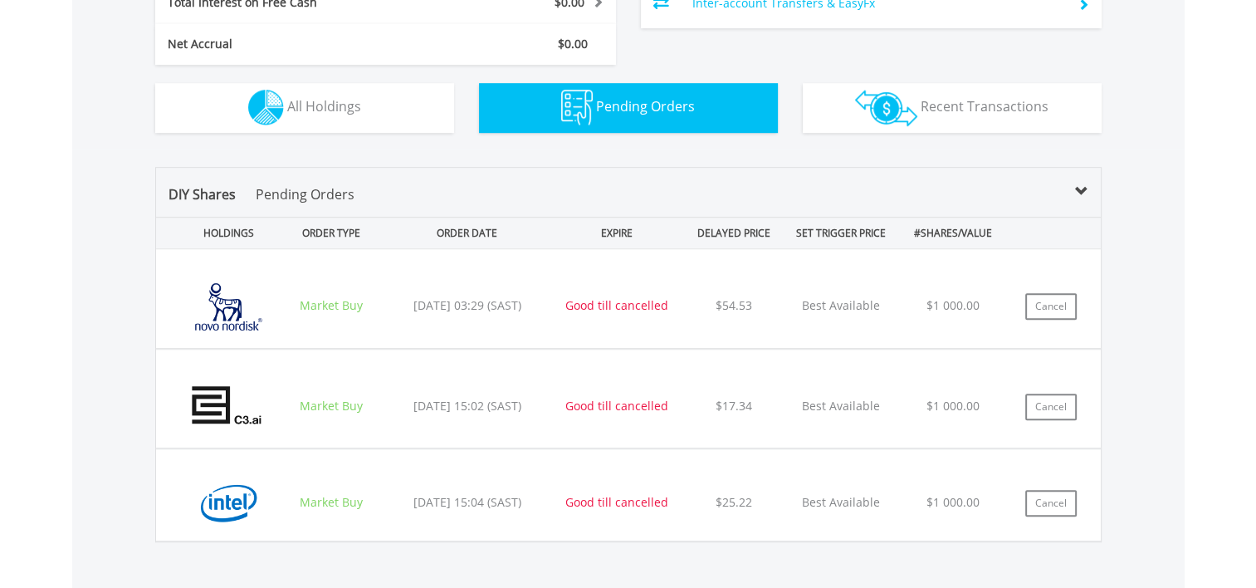
scroll to position [972, 0]
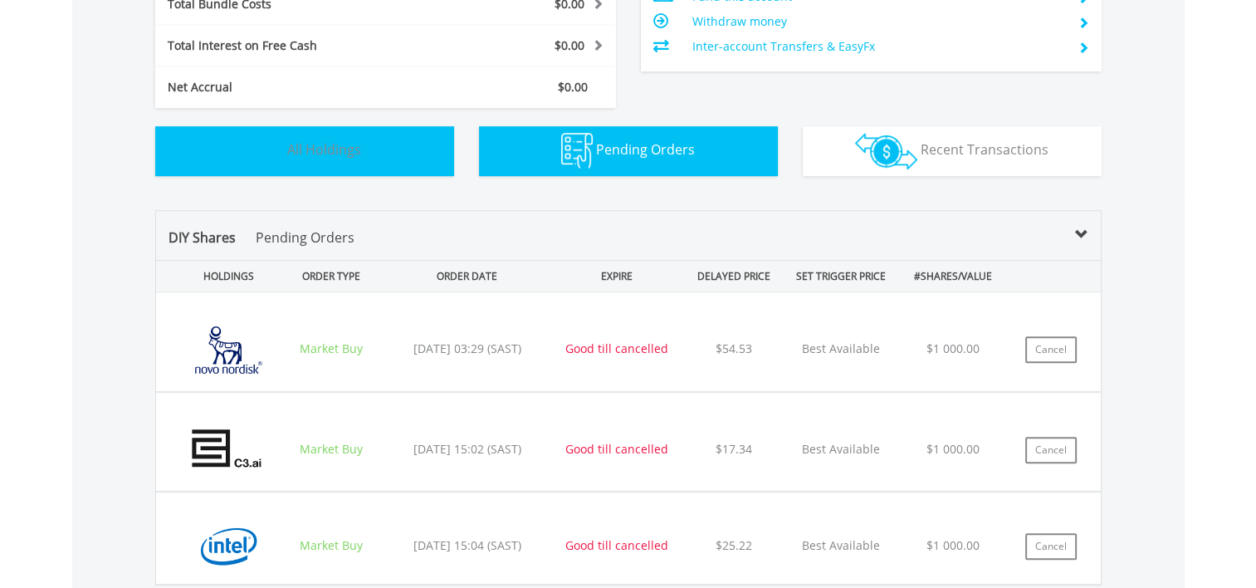
click at [301, 141] on span "All Holdings" at bounding box center [324, 149] width 74 height 18
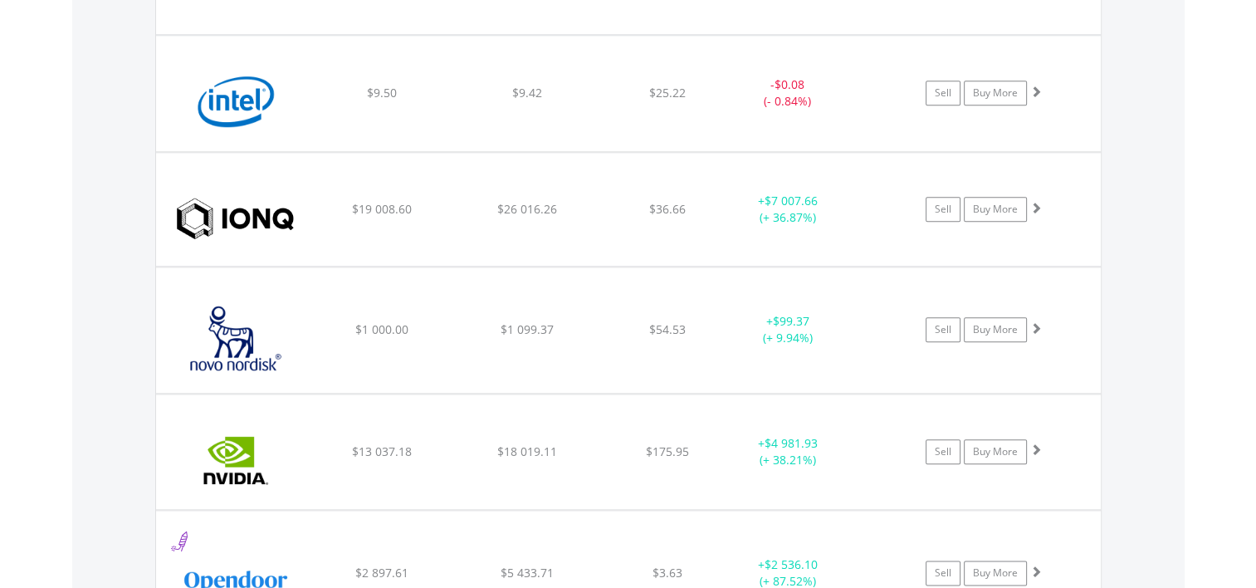
scroll to position [1944, 0]
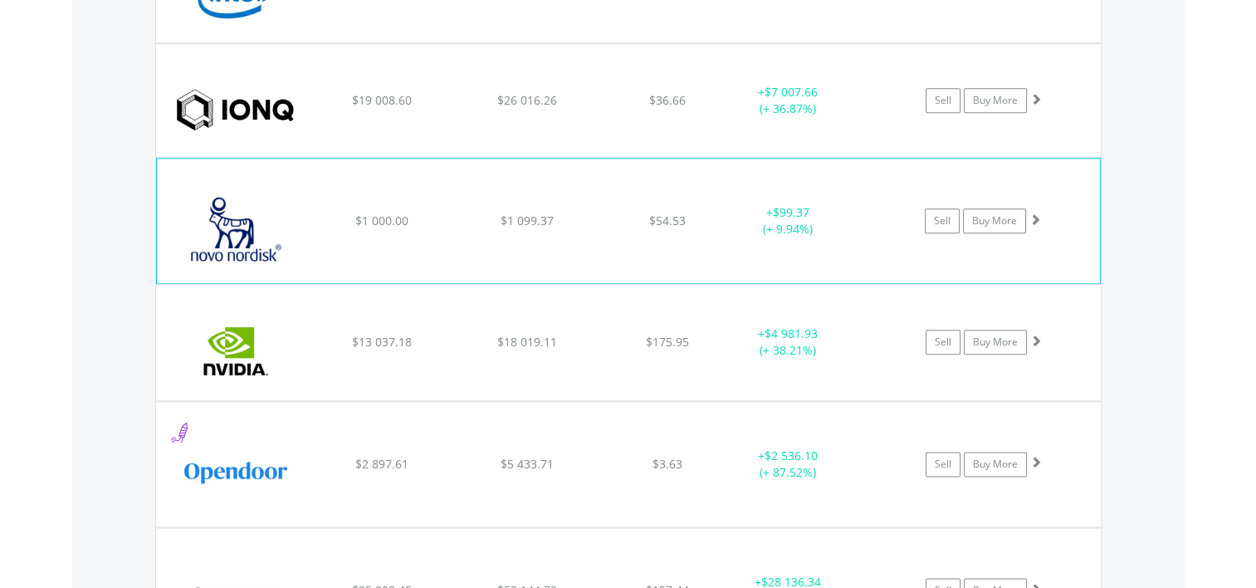
click at [1038, 213] on span at bounding box center [1036, 219] width 12 height 12
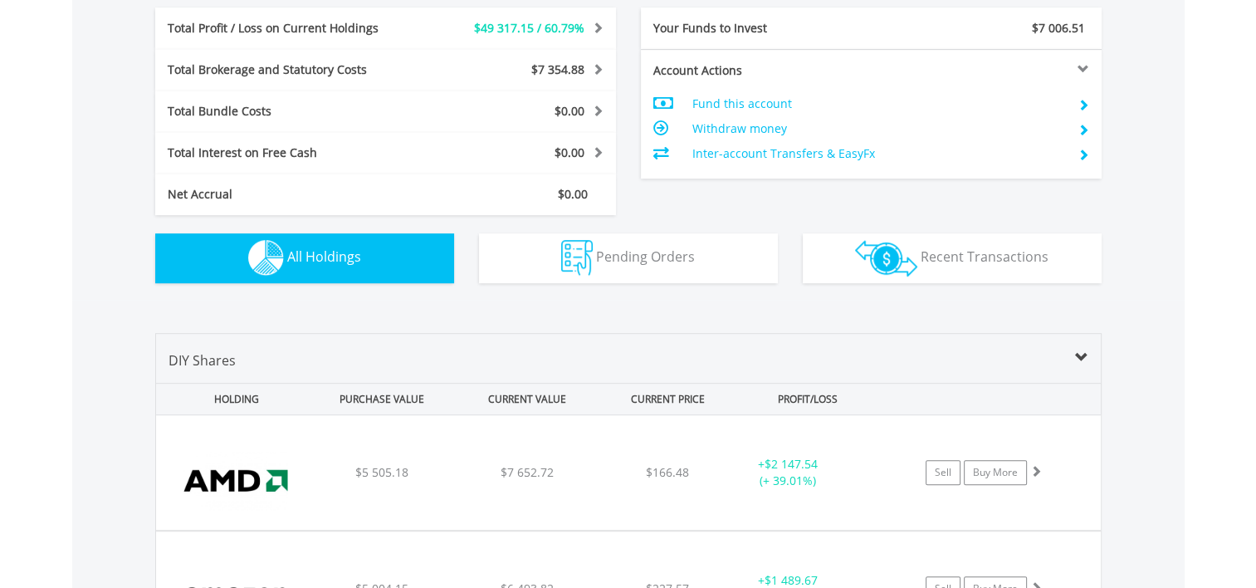
scroll to position [864, 0]
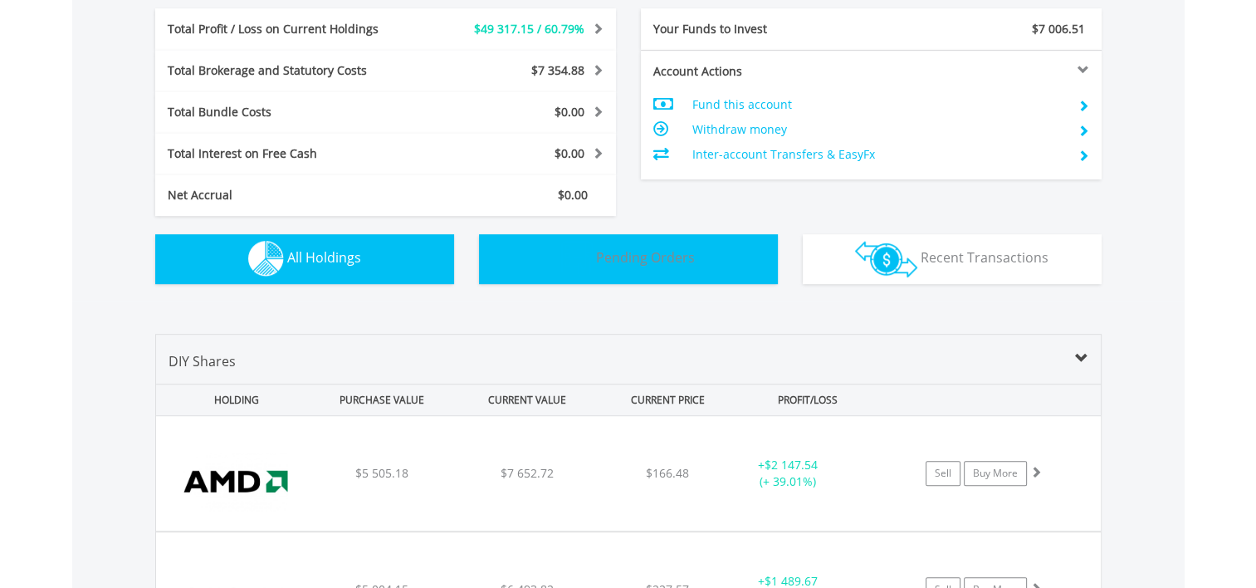
click at [652, 256] on span "Pending Orders" at bounding box center [645, 257] width 99 height 18
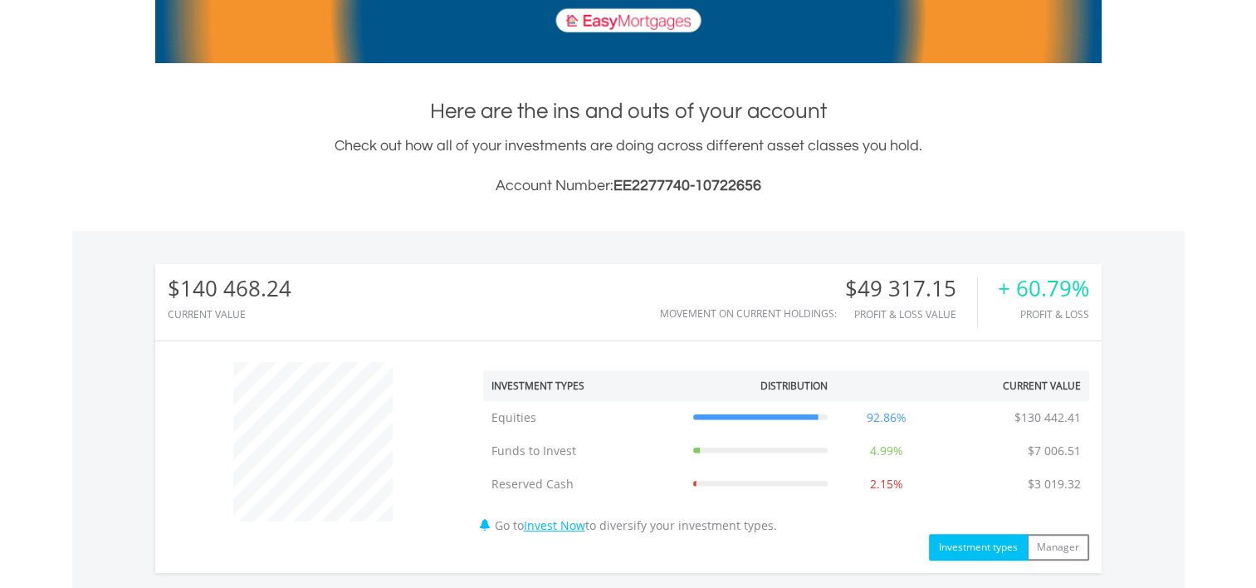
scroll to position [0, 0]
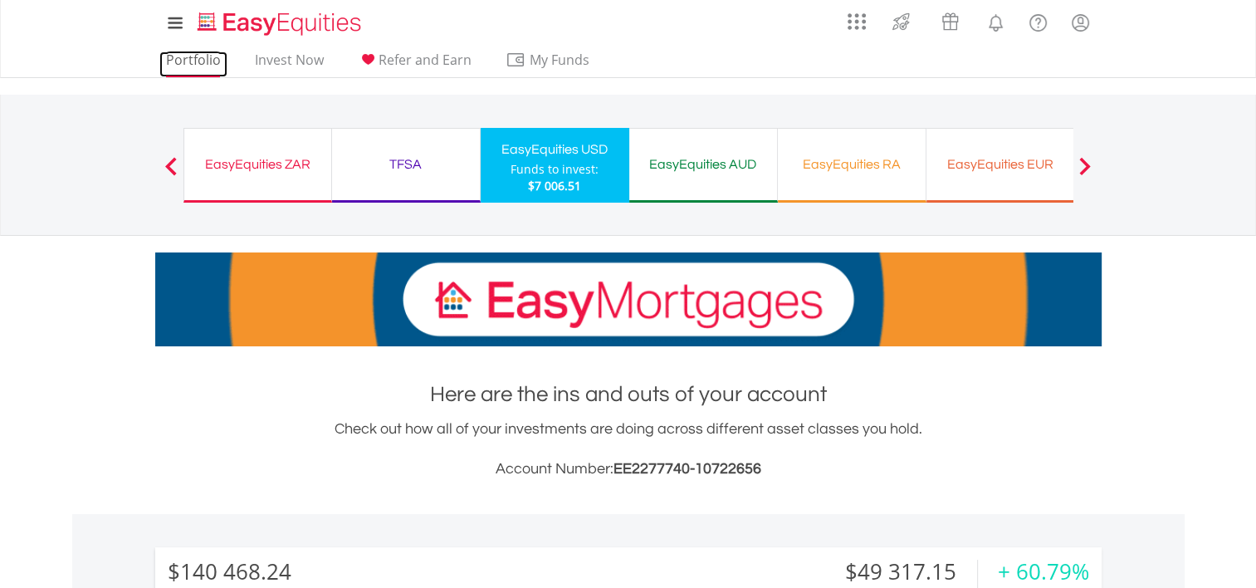
click at [186, 57] on link "Portfolio" at bounding box center [193, 64] width 68 height 26
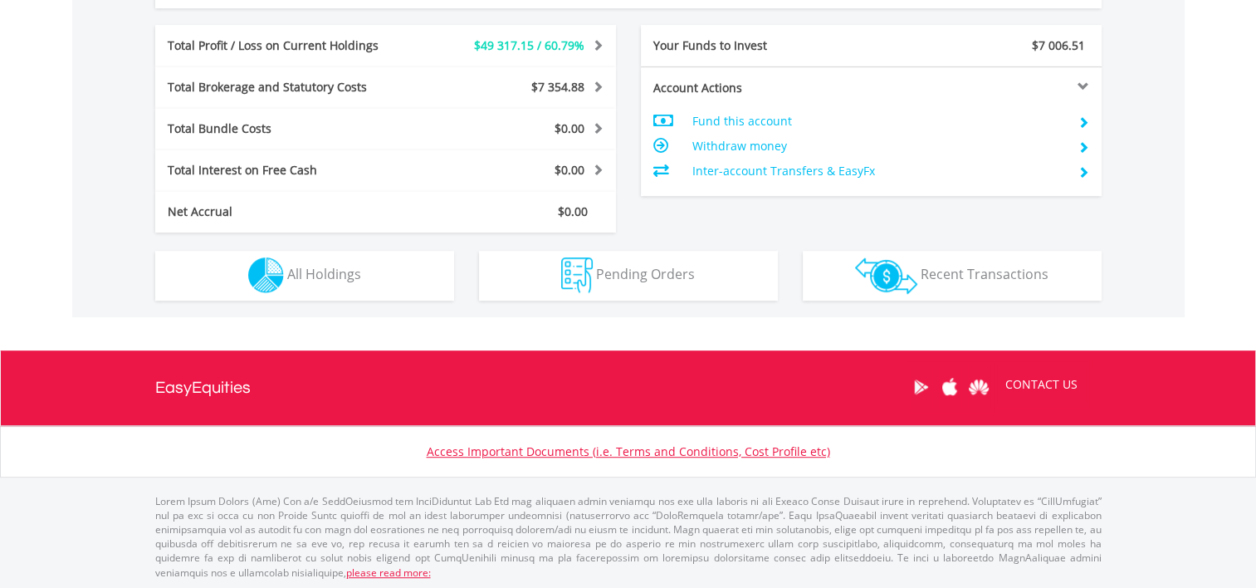
scroll to position [159, 316]
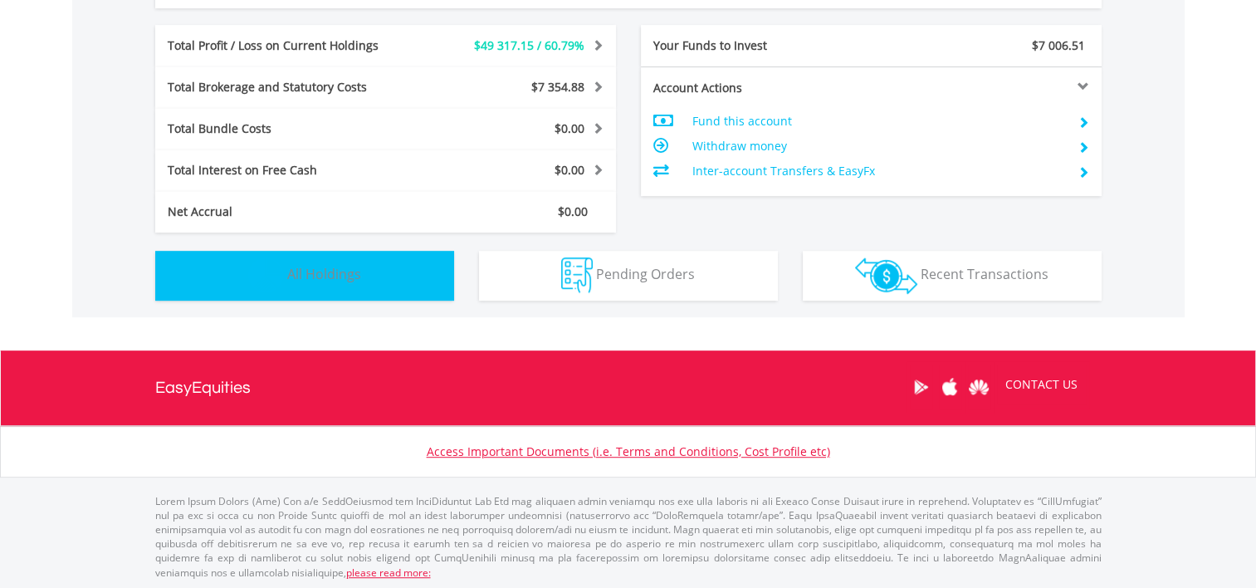
click at [330, 267] on span "All Holdings" at bounding box center [324, 274] width 74 height 18
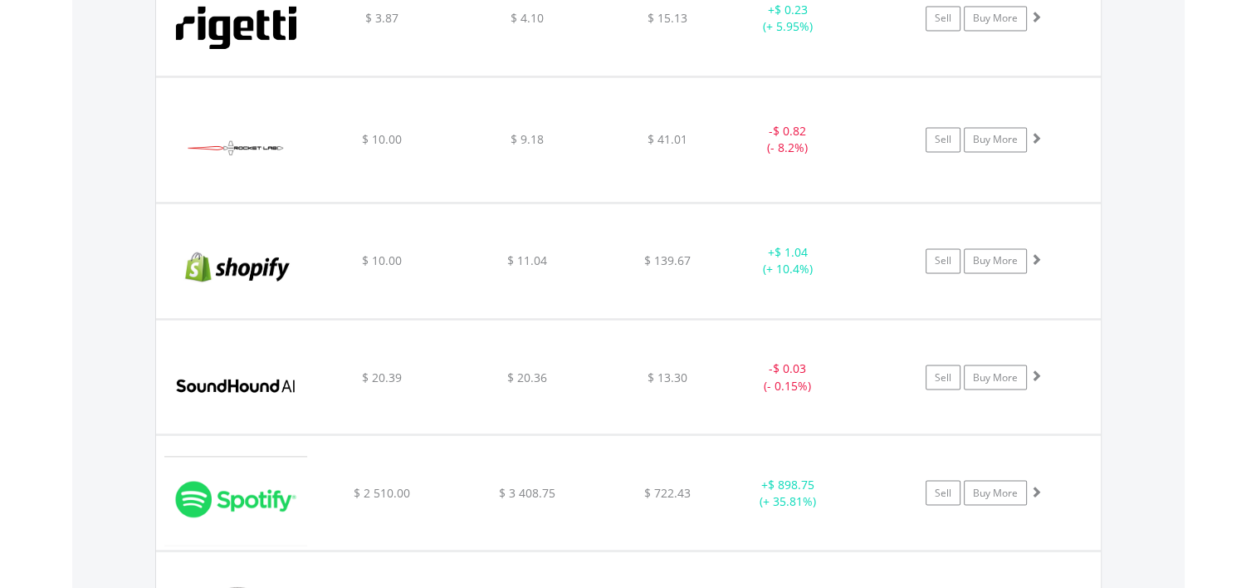
scroll to position [2774, 0]
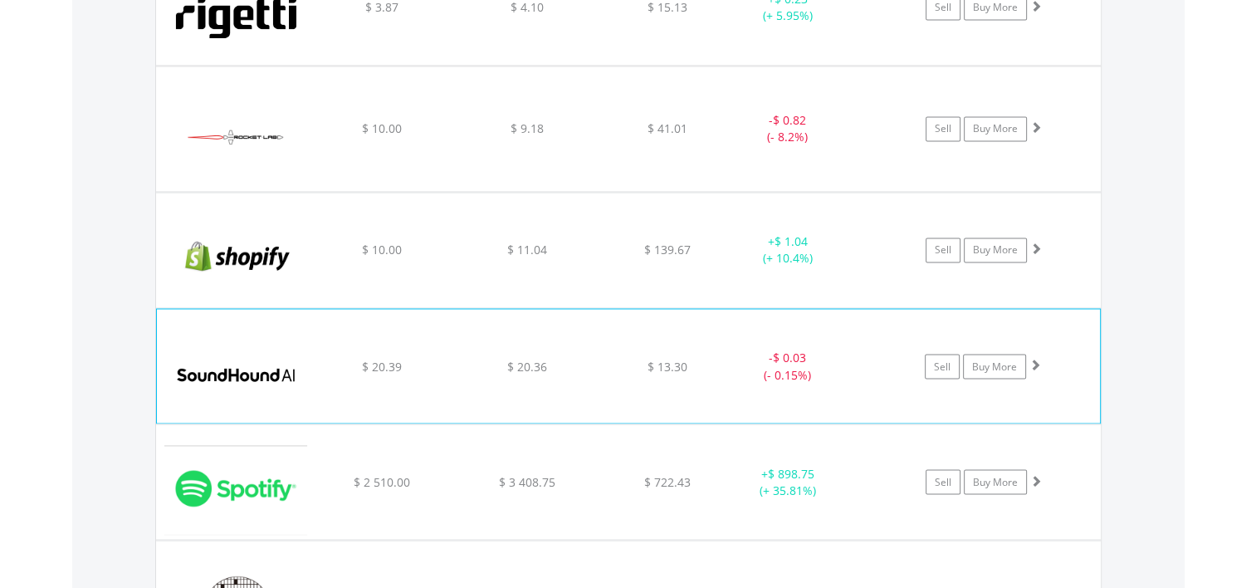
click at [1037, 358] on span at bounding box center [1036, 364] width 12 height 12
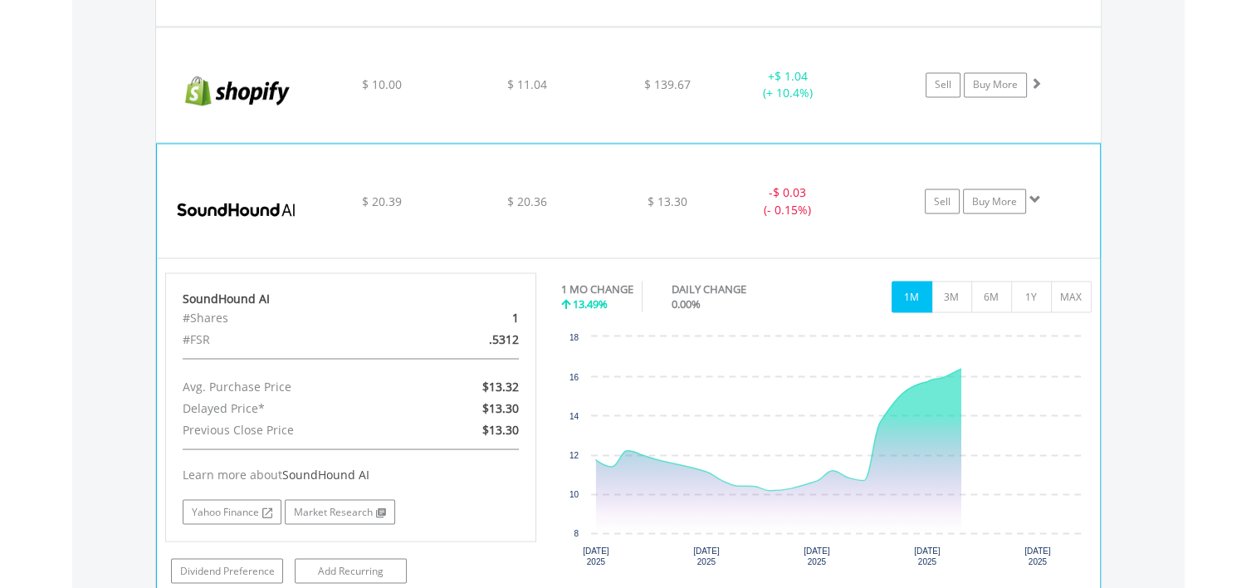
scroll to position [2940, 0]
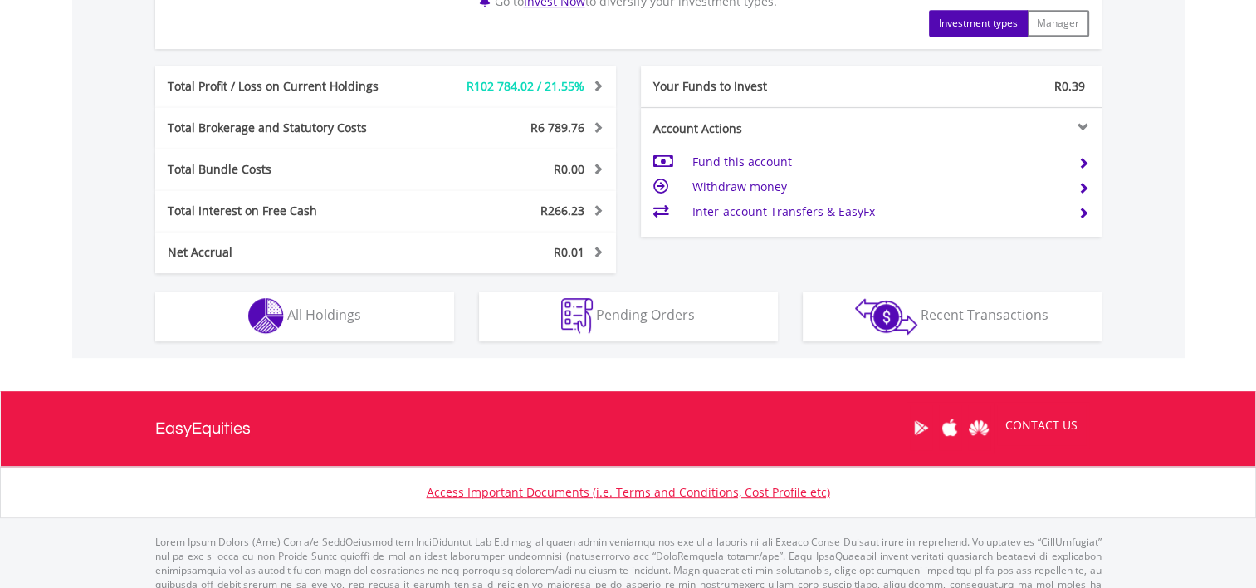
scroll to position [848, 0]
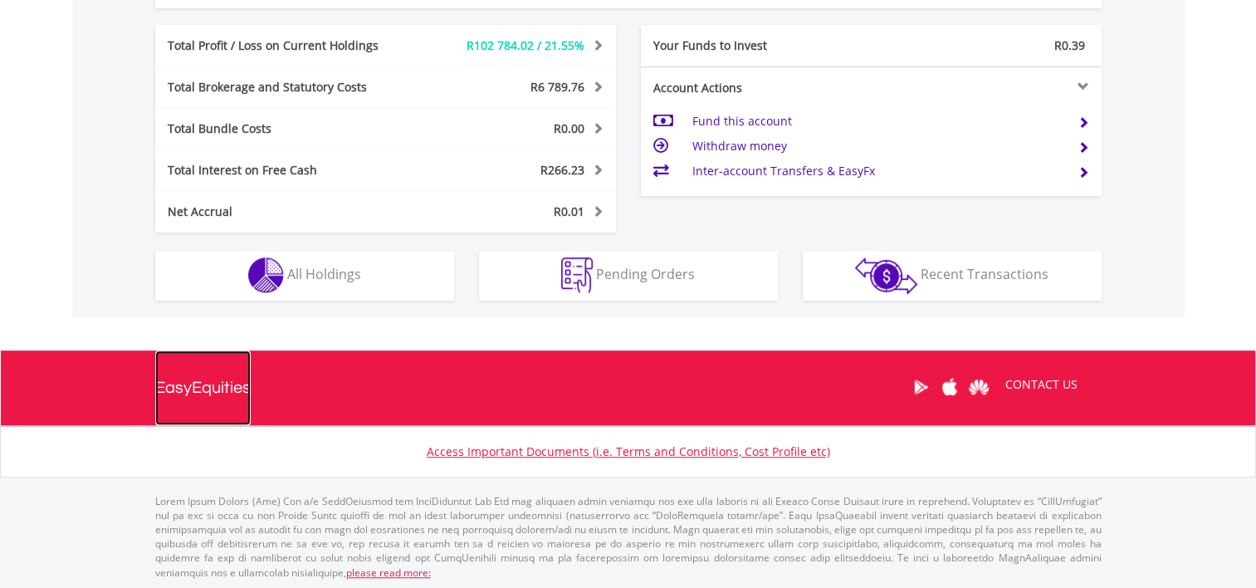
click at [191, 395] on div "EasyEquities" at bounding box center [202, 387] width 95 height 75
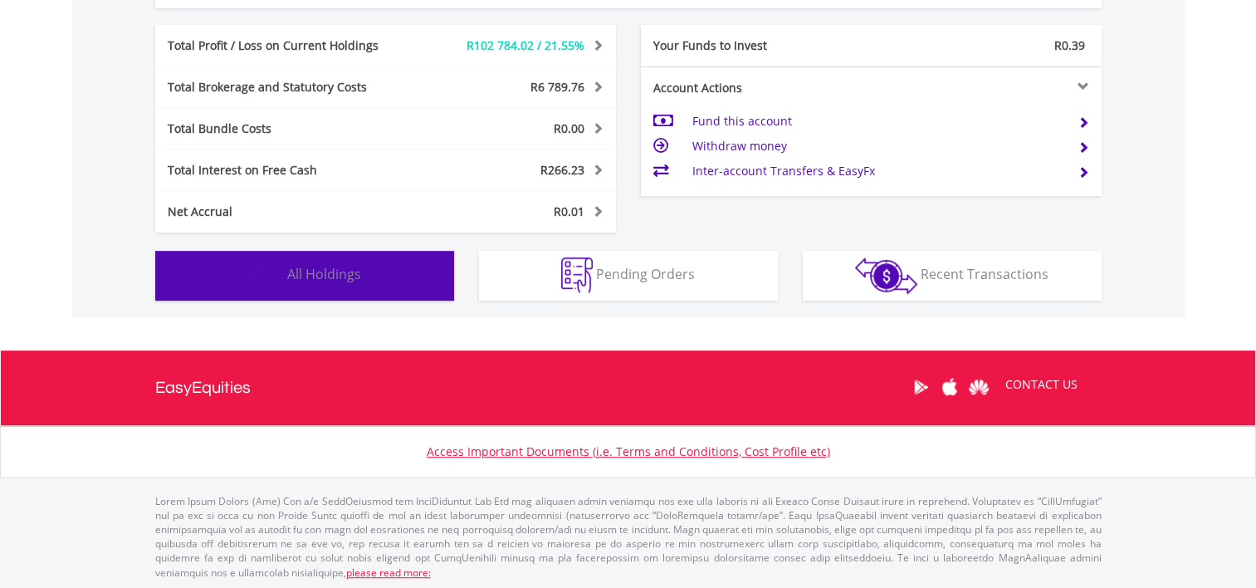
click at [337, 265] on span "All Holdings" at bounding box center [324, 274] width 74 height 18
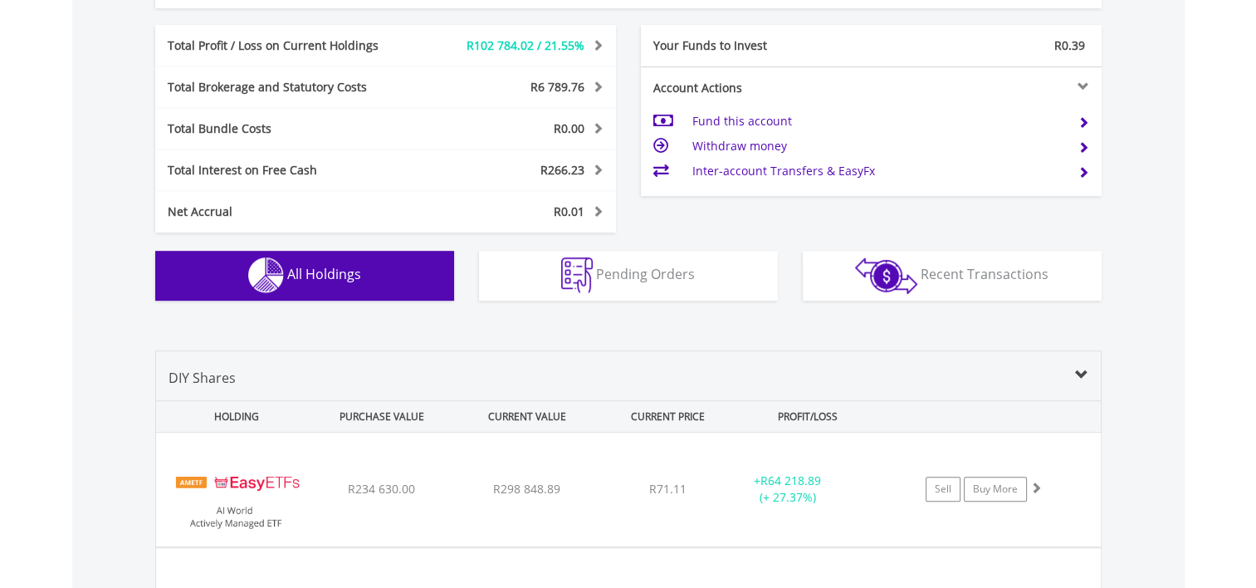
scroll to position [1197, 0]
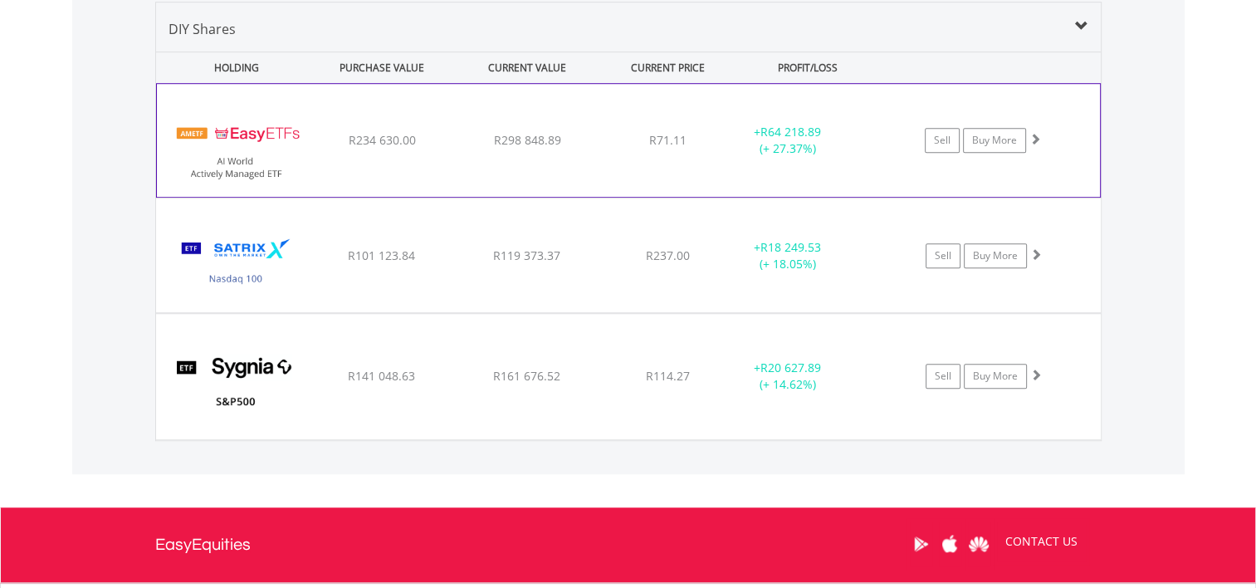
click at [1040, 134] on span at bounding box center [1036, 139] width 12 height 12
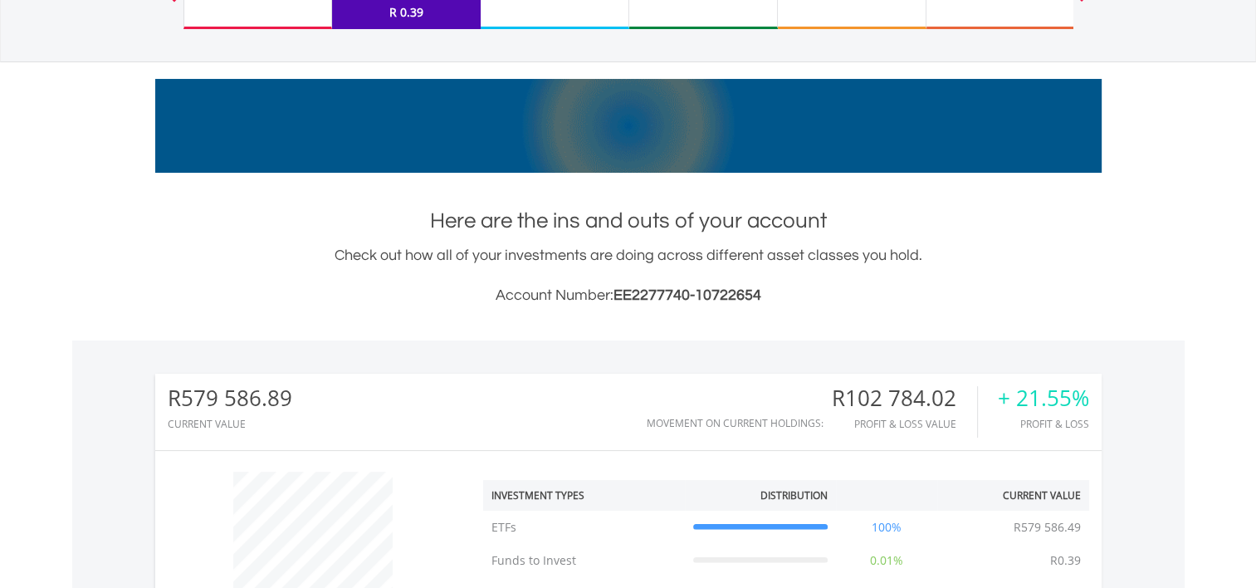
scroll to position [0, 0]
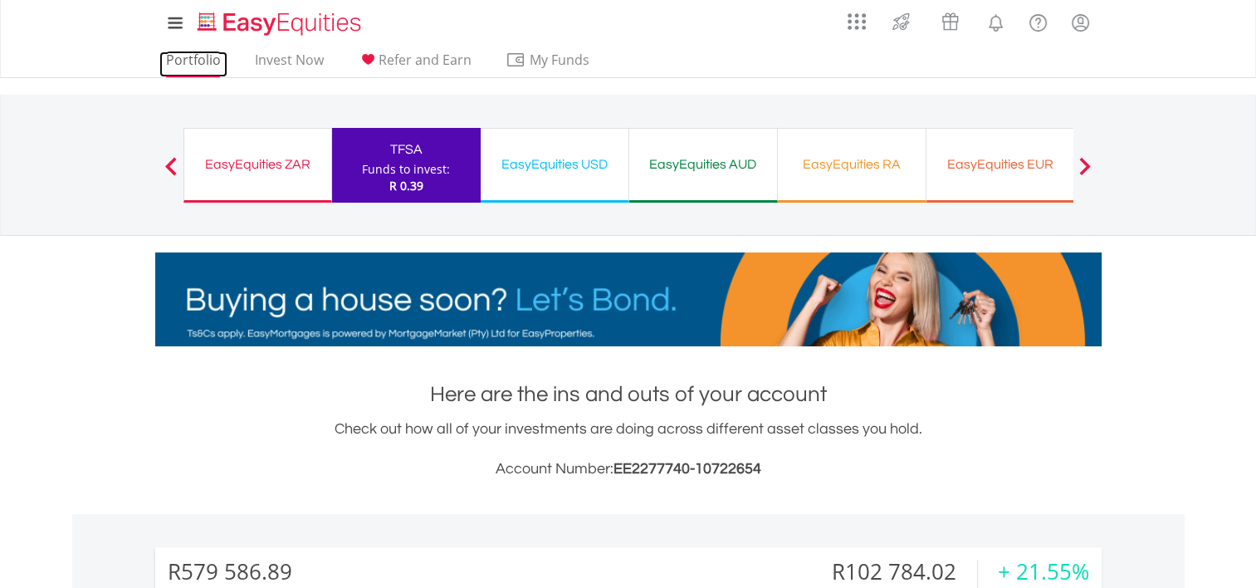
click at [182, 58] on link "Portfolio" at bounding box center [193, 64] width 68 height 26
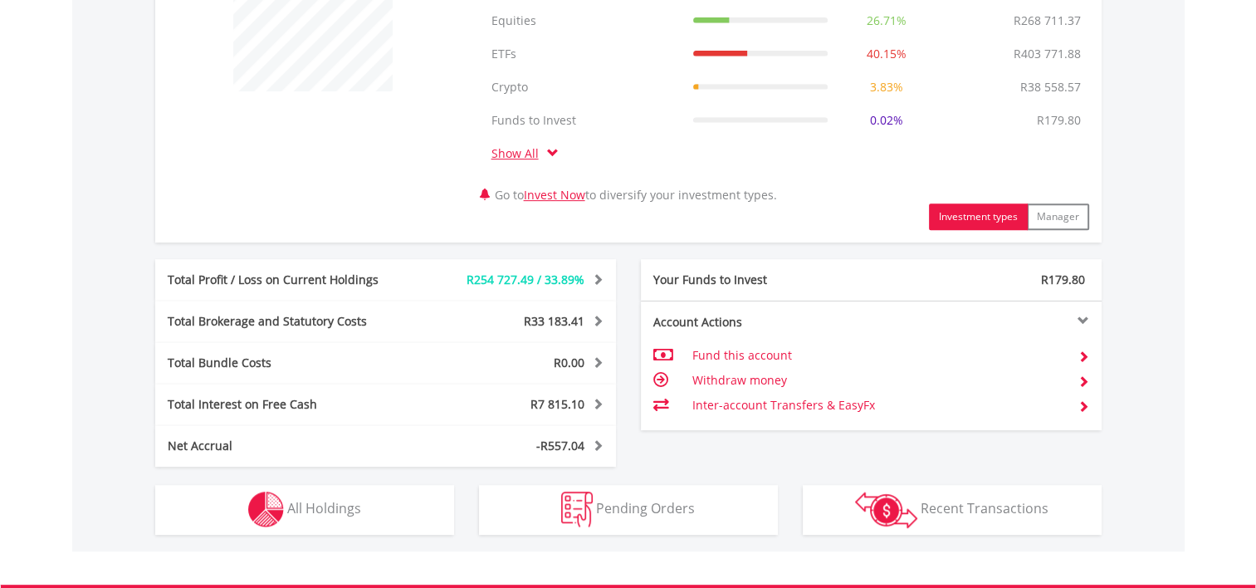
scroll to position [913, 0]
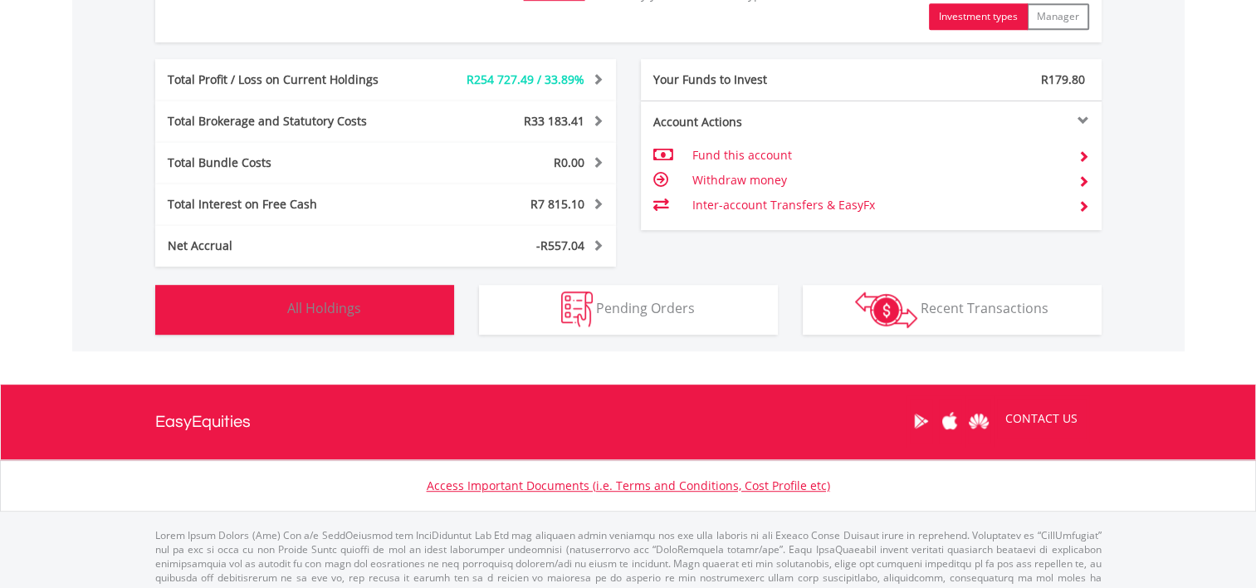
click at [330, 315] on span "All Holdings" at bounding box center [324, 308] width 74 height 18
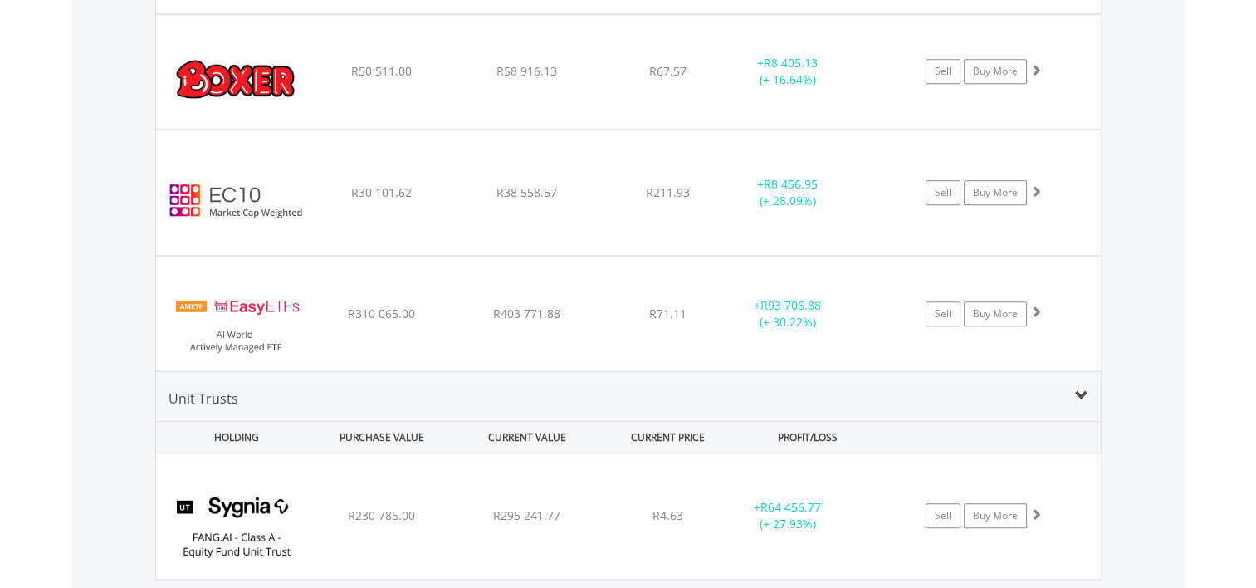
scroll to position [1545, 0]
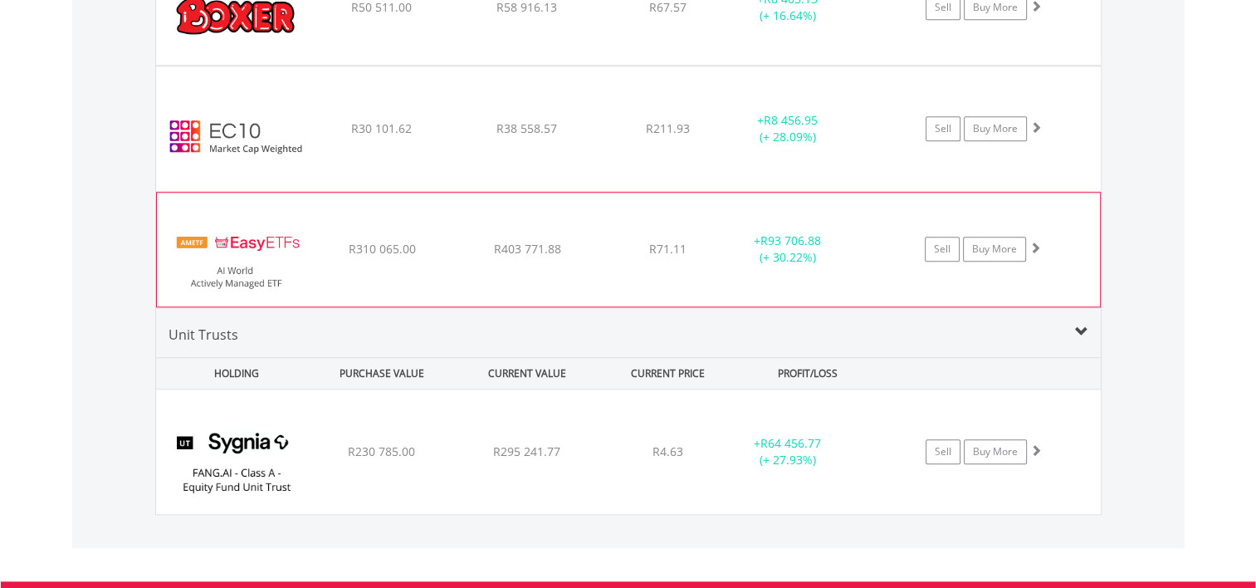
click at [1032, 242] on span at bounding box center [1036, 248] width 12 height 12
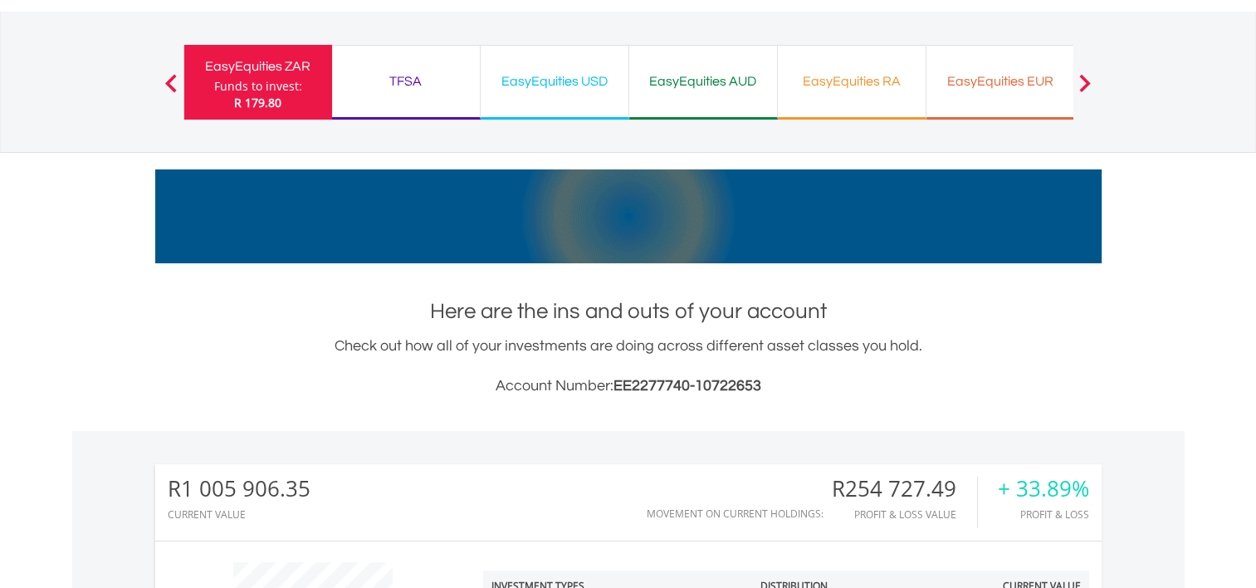
scroll to position [0, 0]
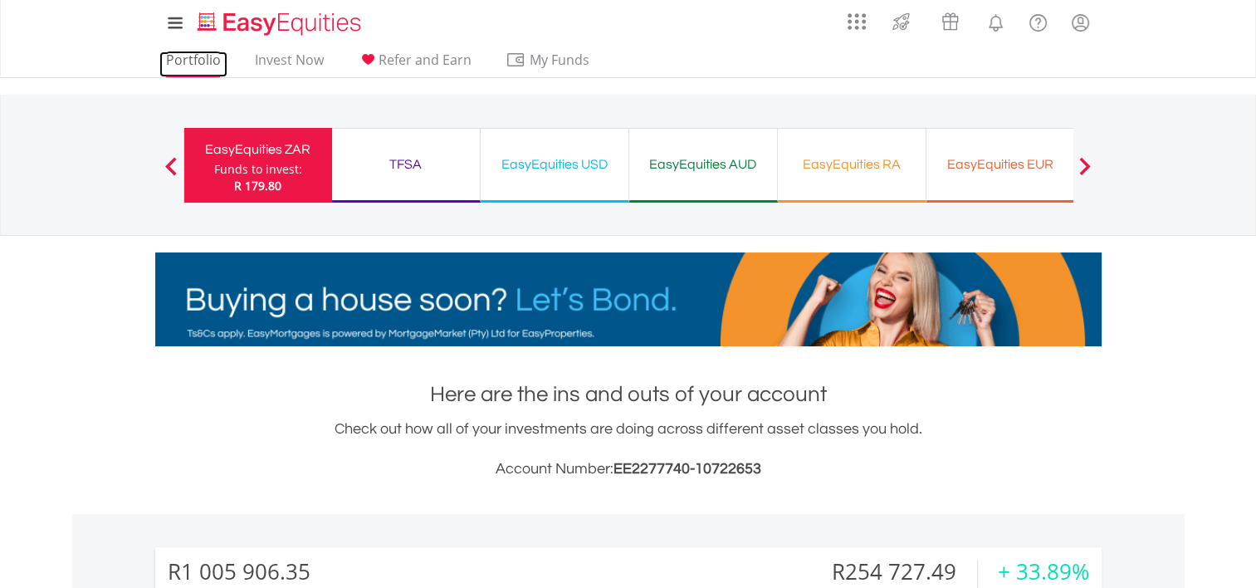
click at [199, 63] on link "Portfolio" at bounding box center [193, 64] width 68 height 26
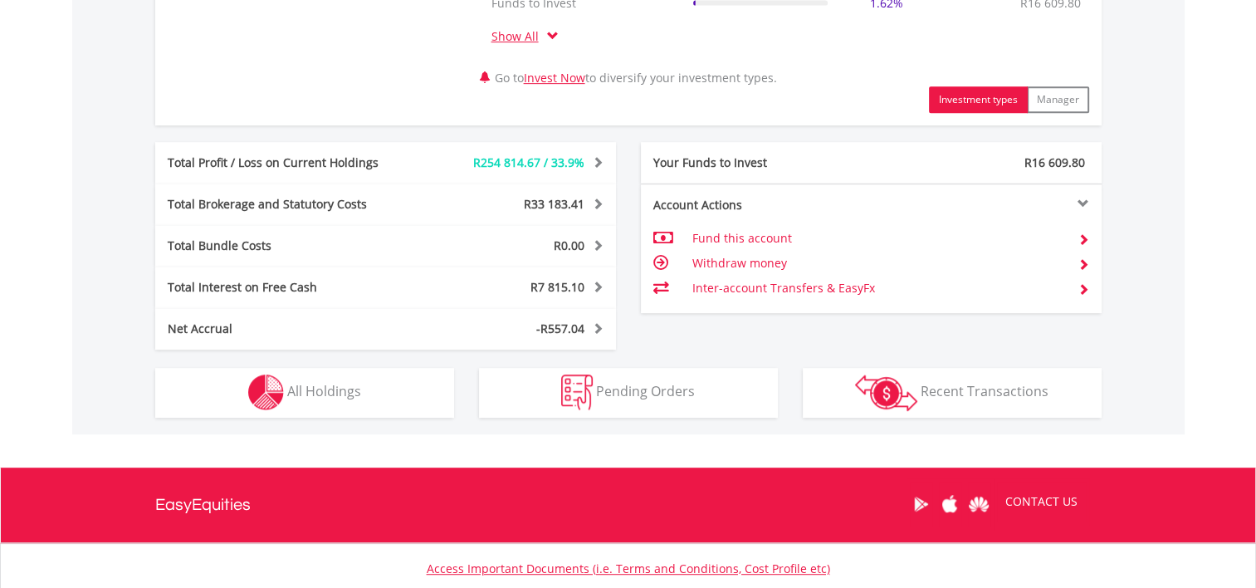
scroll to position [913, 0]
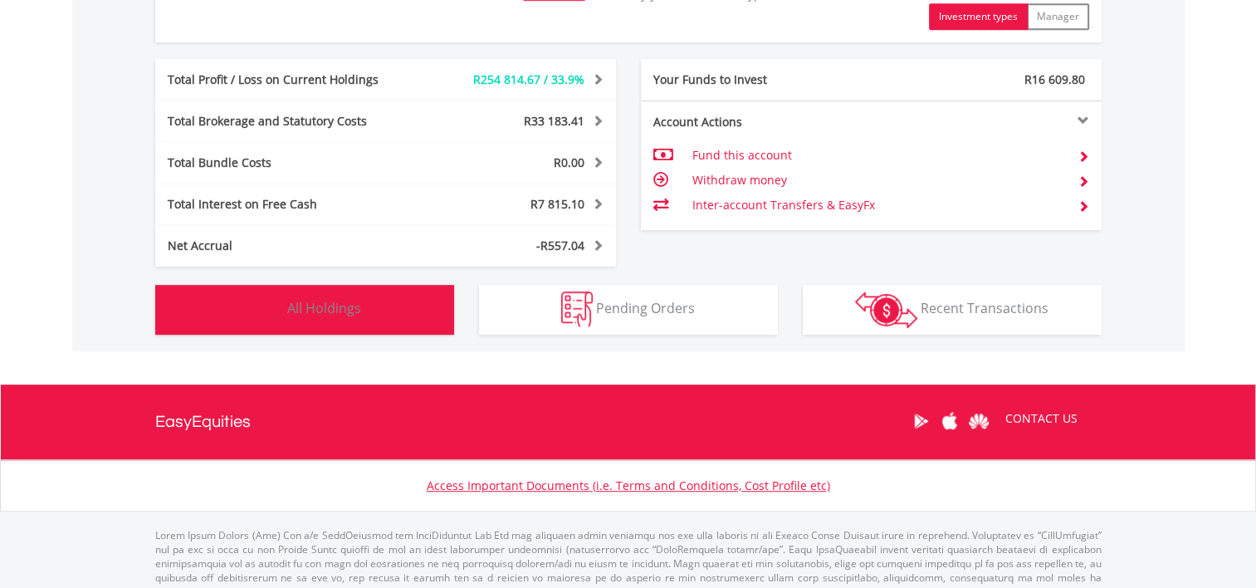
click at [352, 307] on span "All Holdings" at bounding box center [324, 308] width 74 height 18
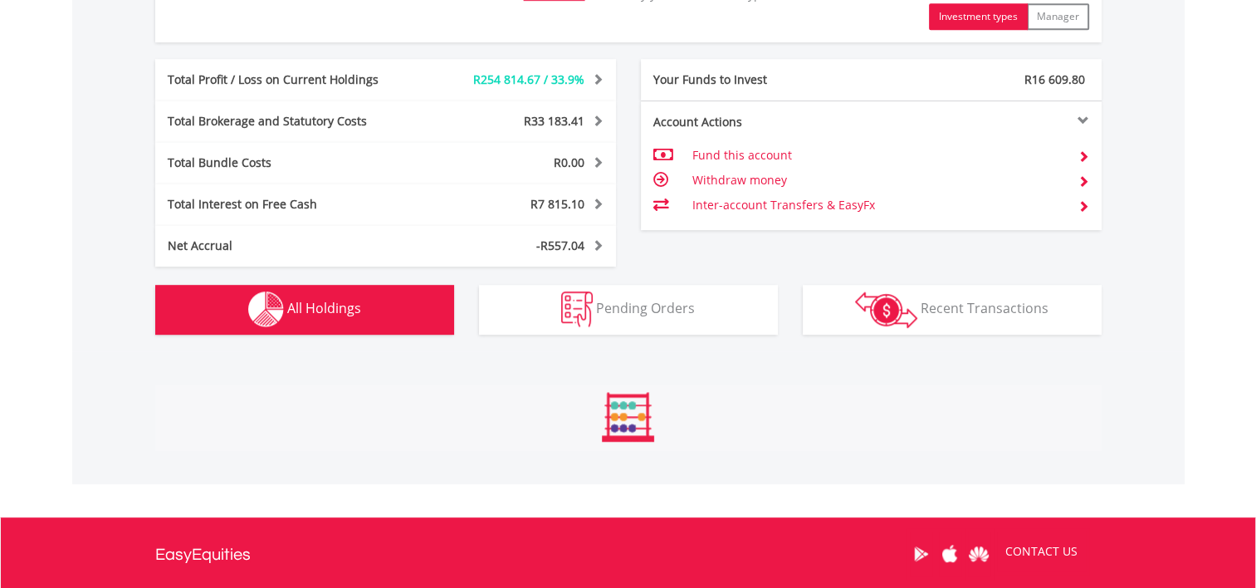
scroll to position [1296, 0]
